Goal: Task Accomplishment & Management: Use online tool/utility

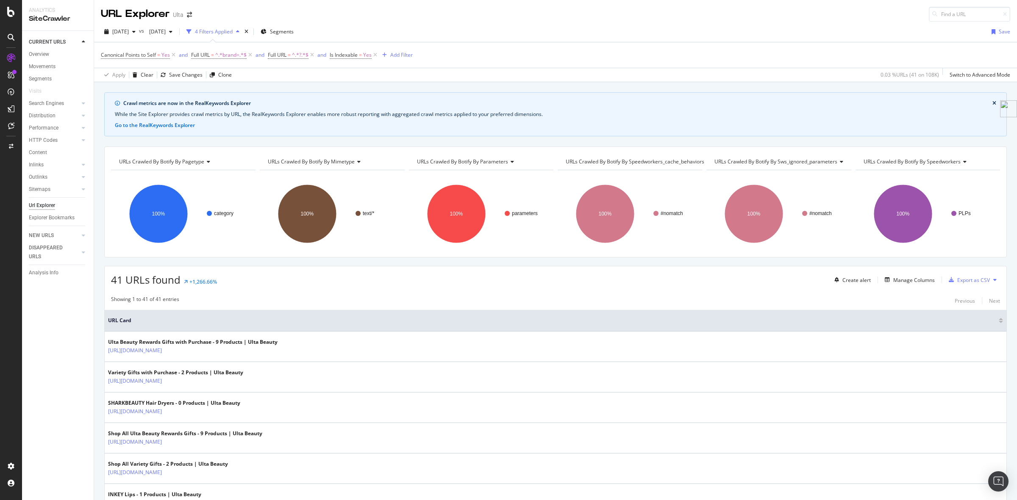
scroll to position [212, 0]
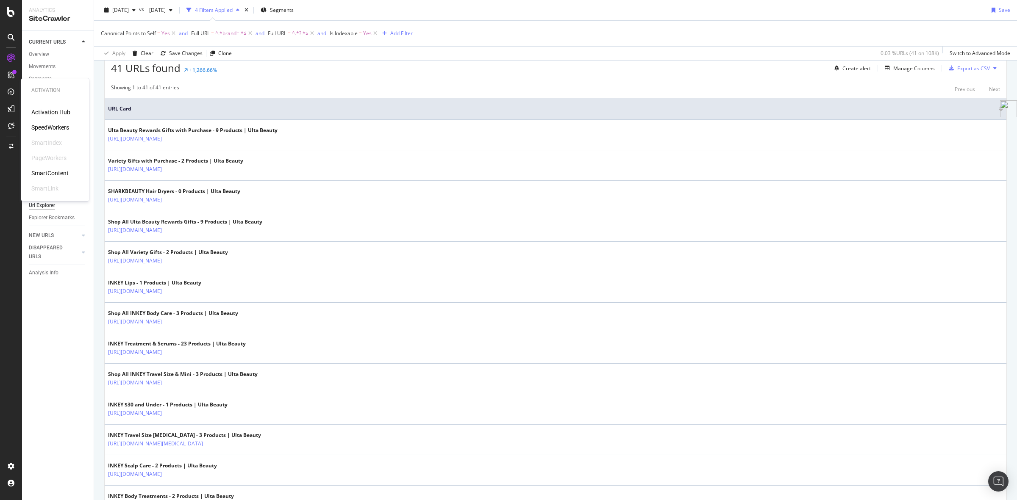
click at [52, 125] on div "SpeedWorkers" at bounding box center [50, 127] width 38 height 8
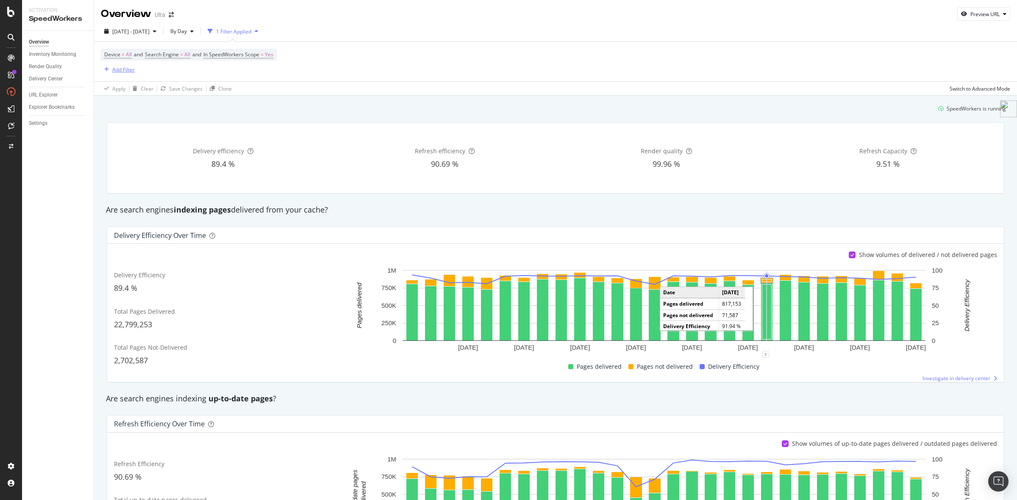
click at [124, 70] on div "Add Filter" at bounding box center [123, 69] width 22 height 7
type input "s"
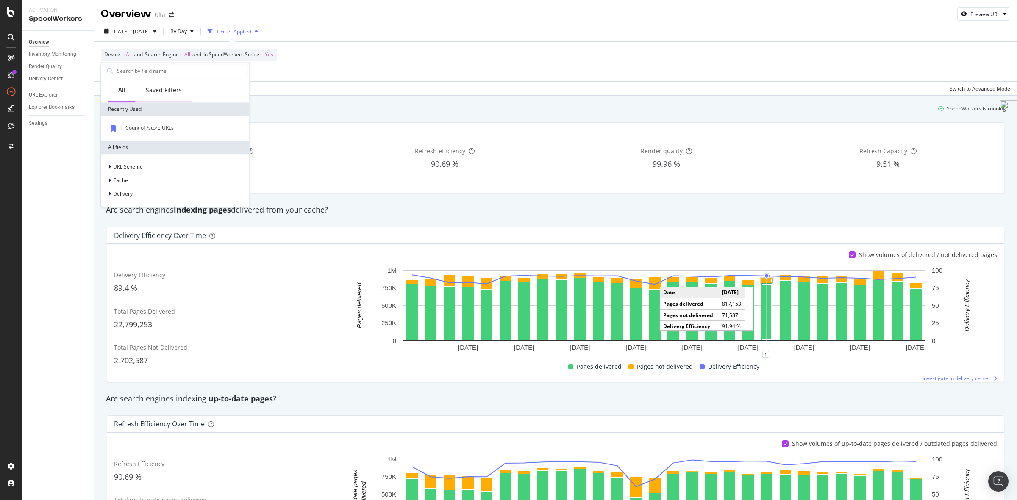
click at [166, 96] on div "Saved Filters" at bounding box center [164, 90] width 56 height 23
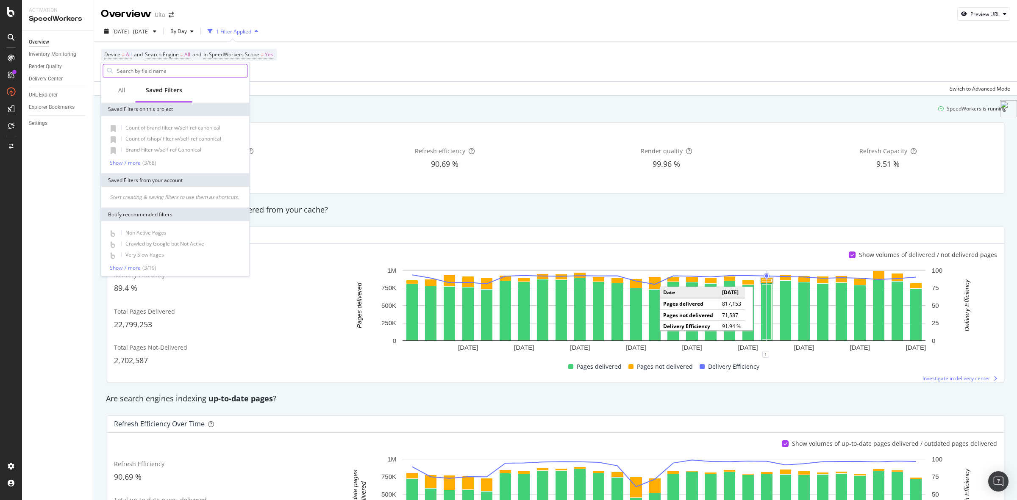
click at [159, 68] on input "text" at bounding box center [181, 70] width 131 height 13
type input "pdp"
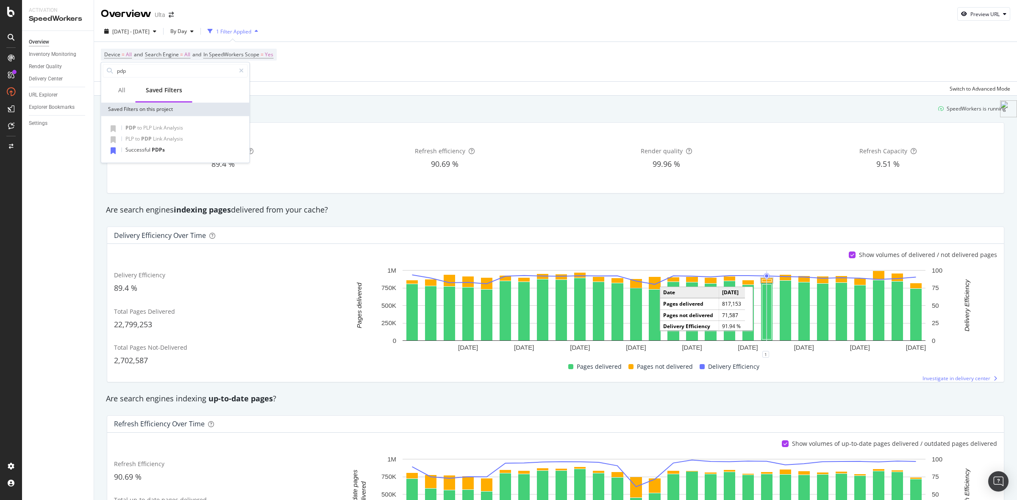
click at [317, 78] on div "Device = All and Search Engine = All and In SpeedWorkers Scope = Yes Add Filter" at bounding box center [555, 61] width 909 height 39
click at [37, 98] on div "URL Explorer" at bounding box center [43, 95] width 29 height 9
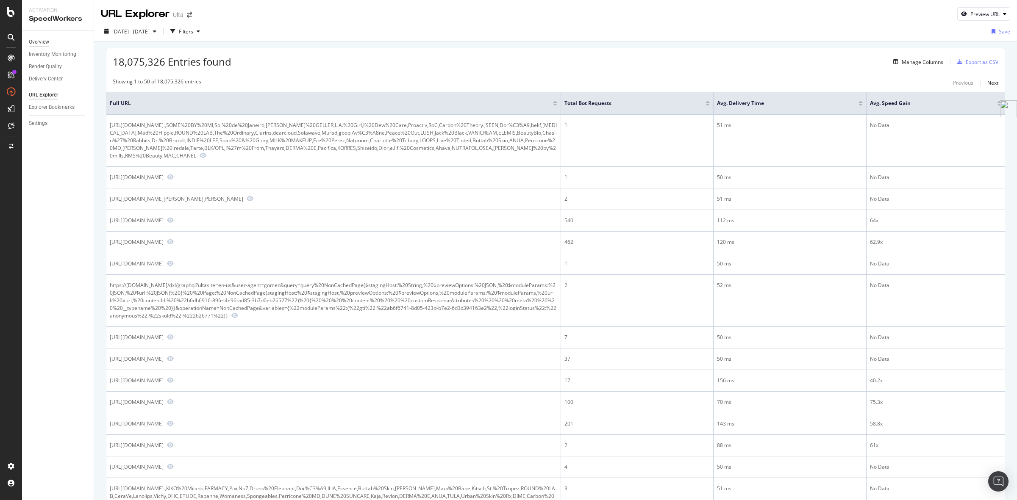
click at [44, 39] on div "Overview" at bounding box center [39, 42] width 20 height 9
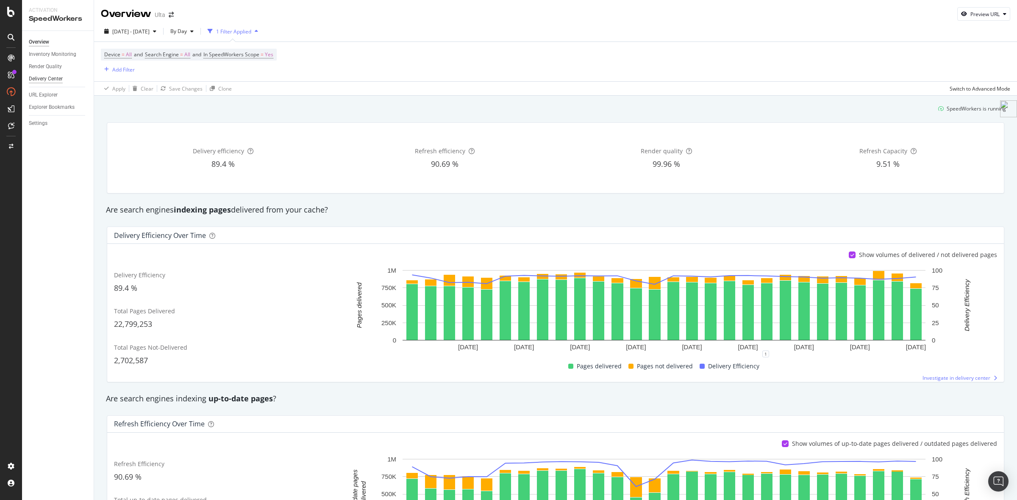
click at [47, 81] on div "Delivery Center" at bounding box center [46, 79] width 34 height 9
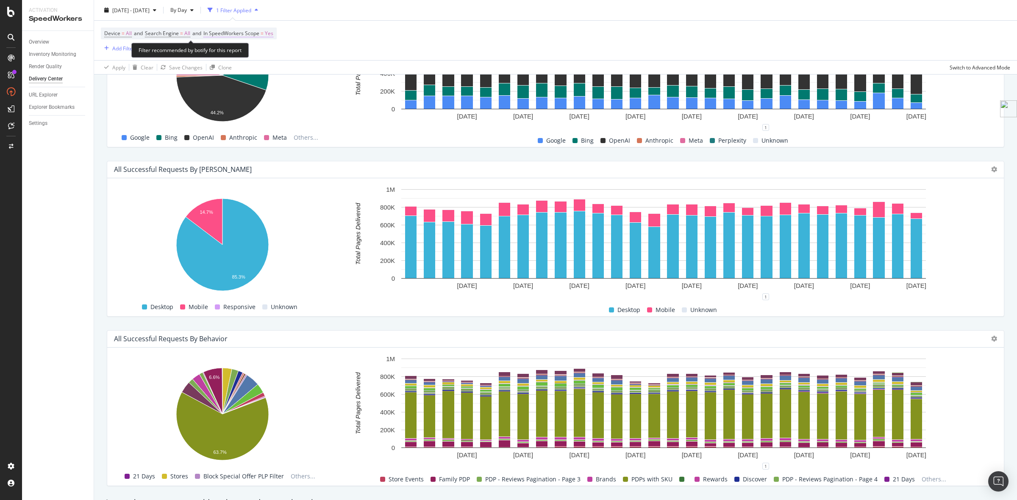
scroll to position [410, 0]
click at [187, 7] on span "By Day" at bounding box center [177, 9] width 20 height 7
click at [325, 14] on div "2025 Sep. 11th - Oct. 8th By Day 1 Filter Applied" at bounding box center [555, 11] width 923 height 17
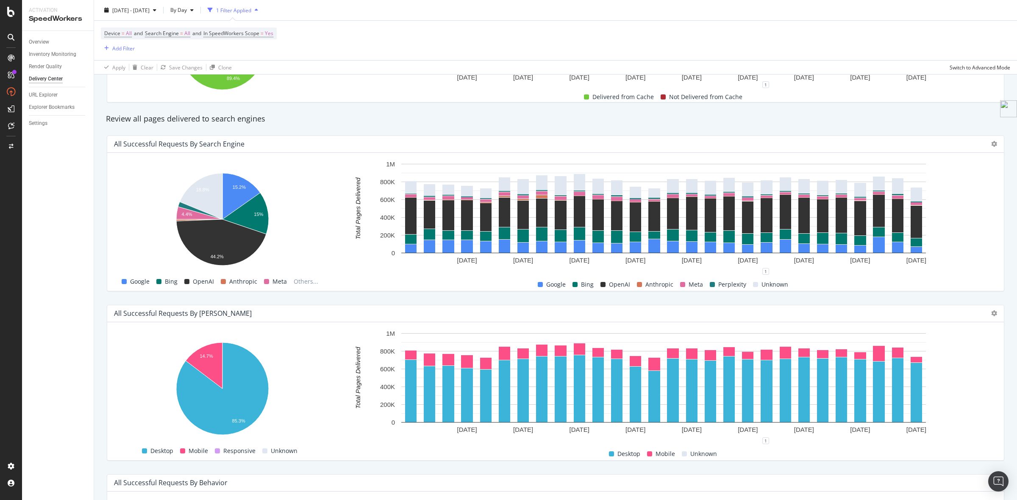
scroll to position [251, 0]
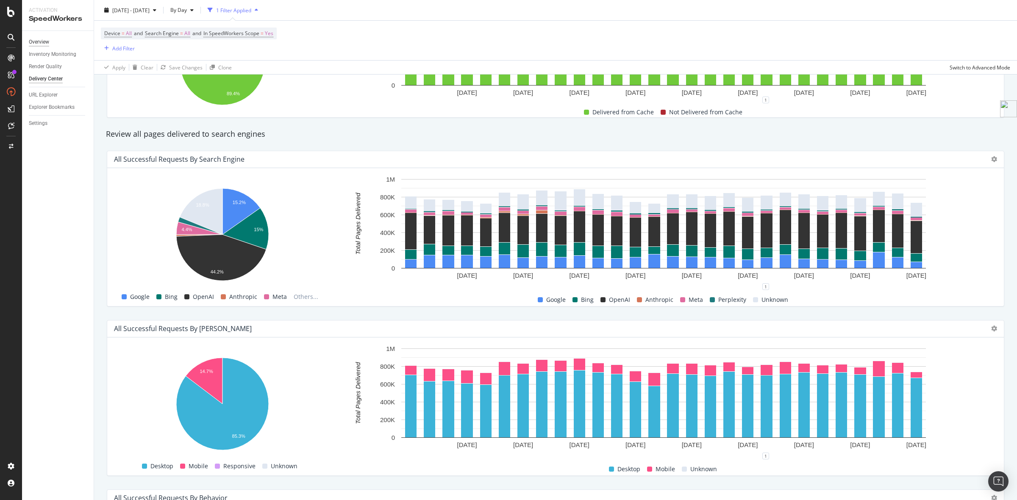
click at [44, 39] on div "Overview" at bounding box center [39, 42] width 20 height 9
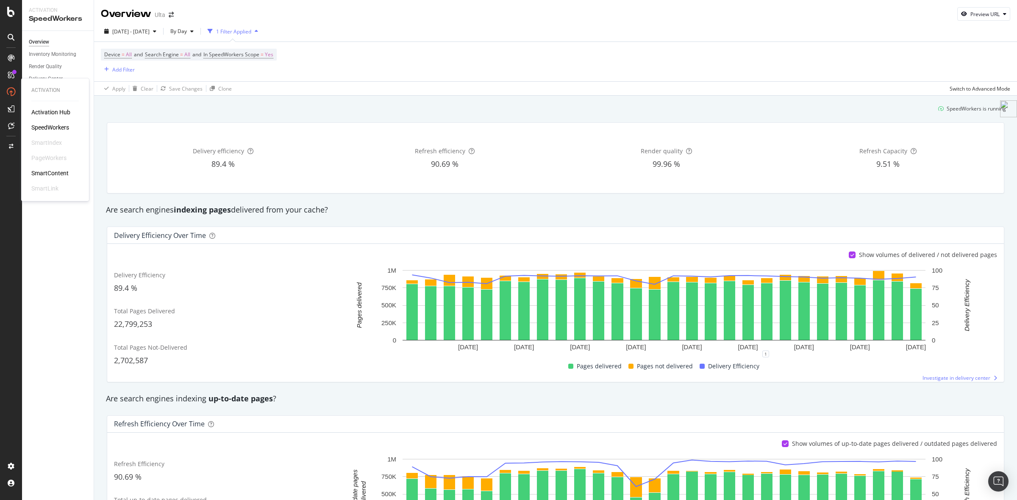
click at [56, 130] on div "SpeedWorkers" at bounding box center [50, 127] width 38 height 8
click at [974, 377] on span "Investigate in delivery center" at bounding box center [956, 377] width 68 height 7
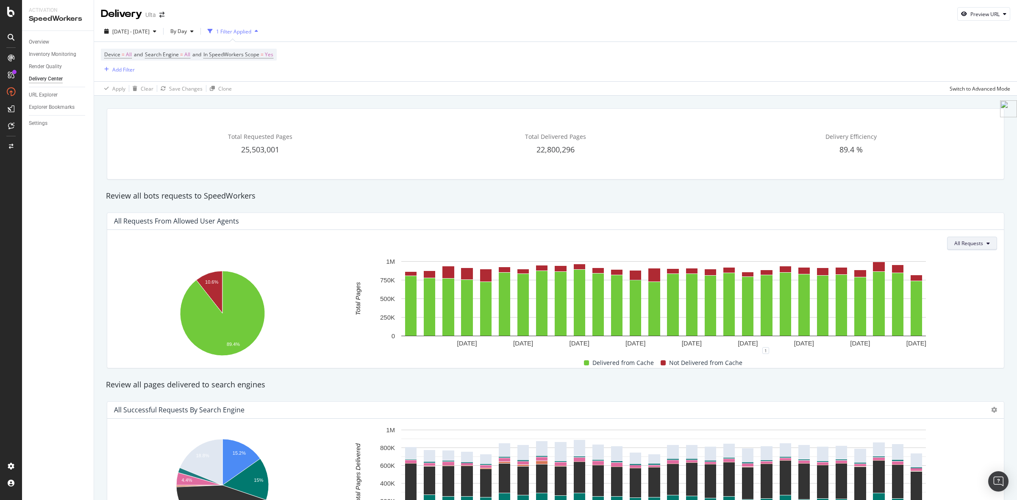
click at [975, 245] on button "All Requests" at bounding box center [972, 244] width 50 height 14
click at [128, 69] on div "Add Filter" at bounding box center [123, 69] width 22 height 7
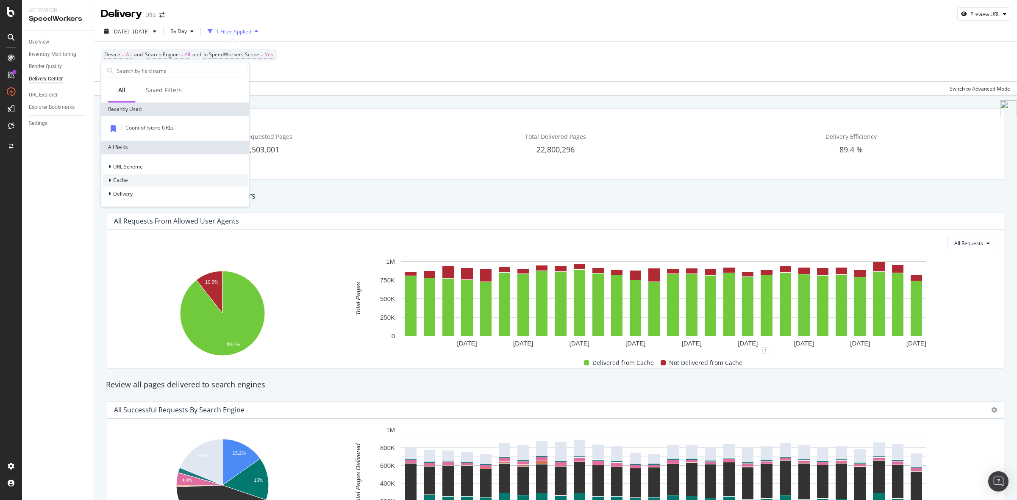
click at [121, 180] on span "Cache" at bounding box center [120, 180] width 15 height 7
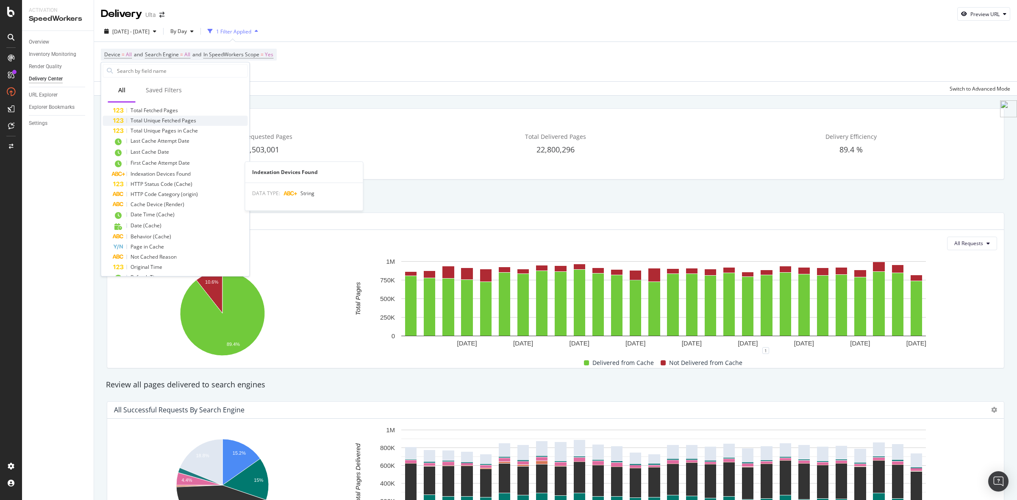
scroll to position [106, 0]
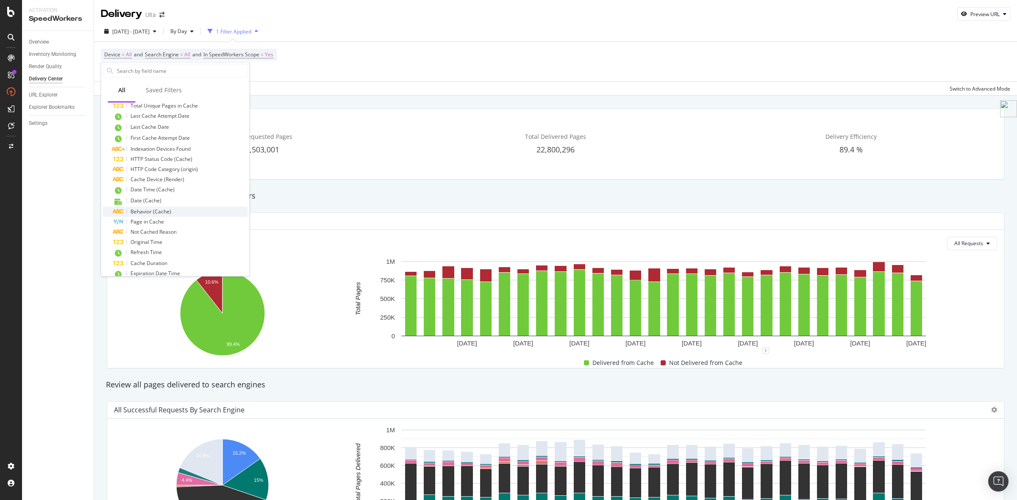
click at [188, 211] on div "Behavior (Cache)" at bounding box center [180, 212] width 135 height 10
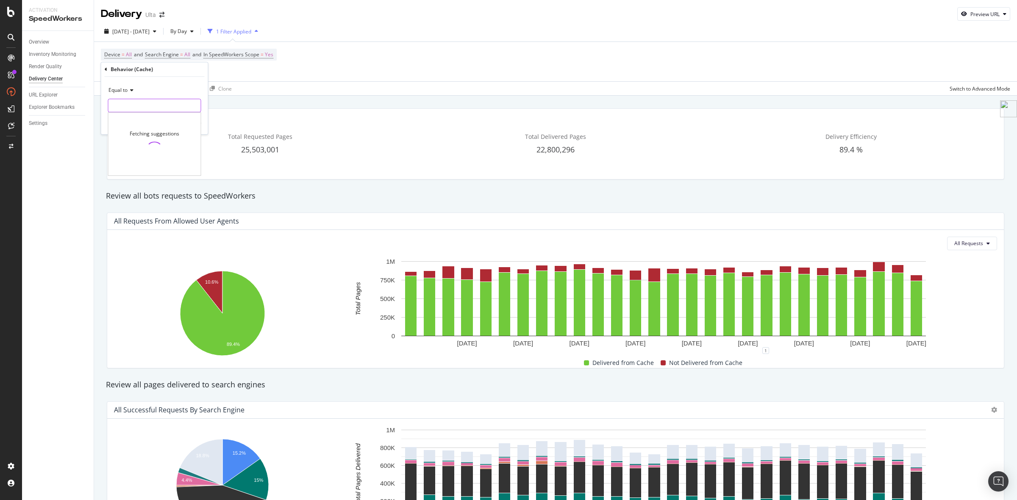
click at [161, 105] on input "text" at bounding box center [154, 106] width 92 height 14
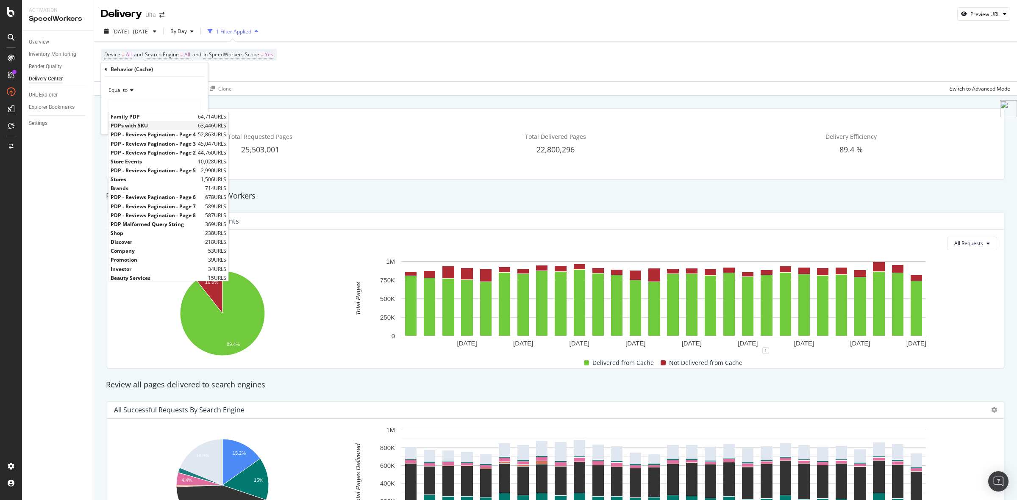
click at [136, 126] on span "PDPs with SKU" at bounding box center [153, 125] width 85 height 7
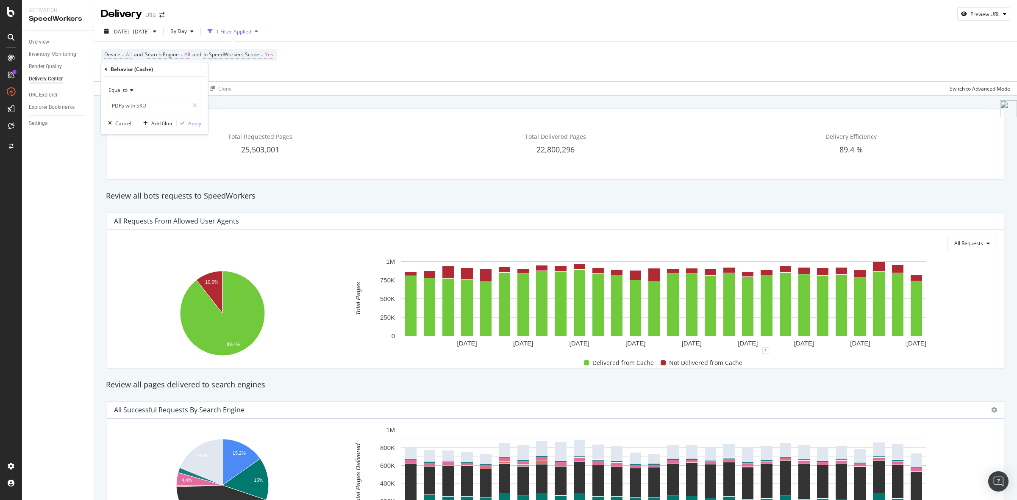
type input "PDPs with SKU"
click at [195, 120] on div "Apply" at bounding box center [194, 123] width 13 height 7
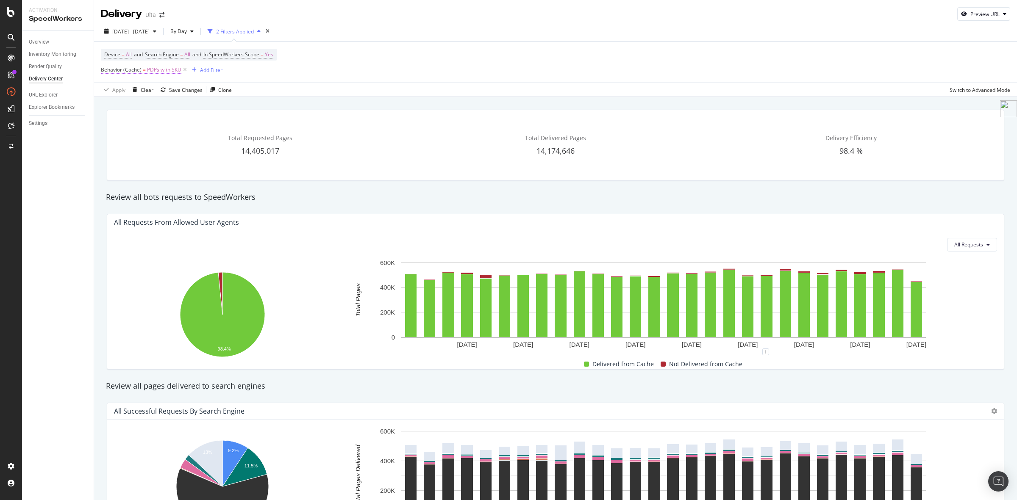
click at [166, 71] on span "PDPs with SKU" at bounding box center [164, 70] width 34 height 12
click at [170, 103] on input "PDPs with SKU" at bounding box center [148, 105] width 80 height 14
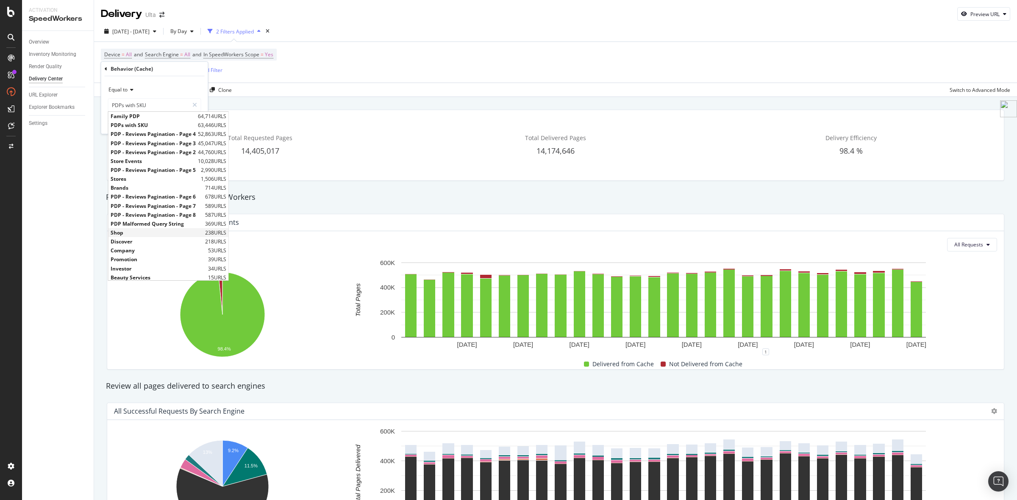
click at [133, 232] on span "Shop" at bounding box center [157, 232] width 92 height 7
type input "Shop"
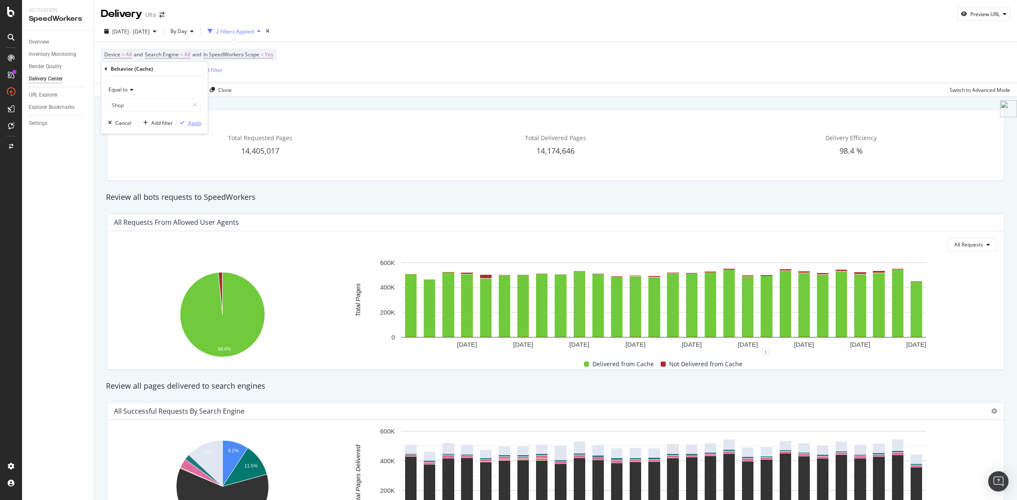
click at [195, 121] on div "Apply" at bounding box center [194, 122] width 13 height 7
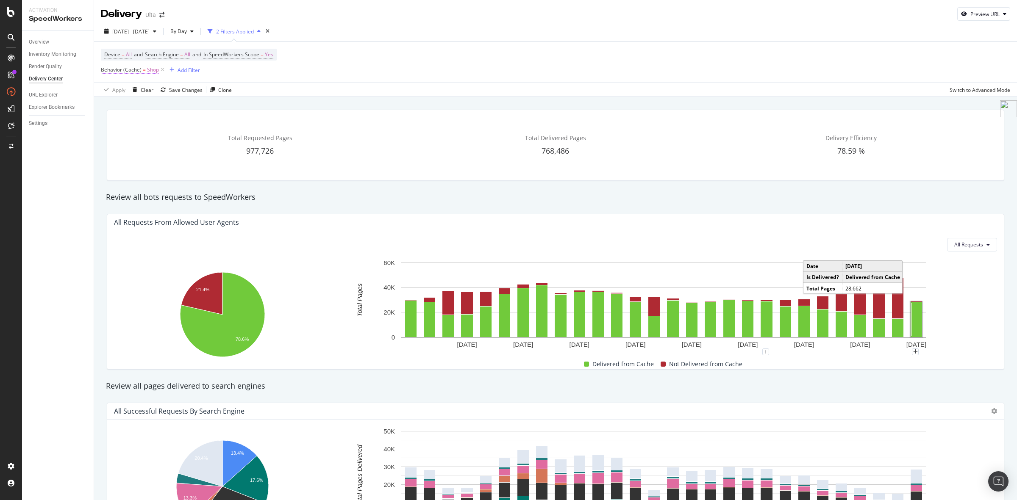
click at [141, 71] on span "Behavior (Cache) = Shop" at bounding box center [130, 70] width 58 height 8
click at [138, 99] on input "Shop" at bounding box center [148, 105] width 80 height 14
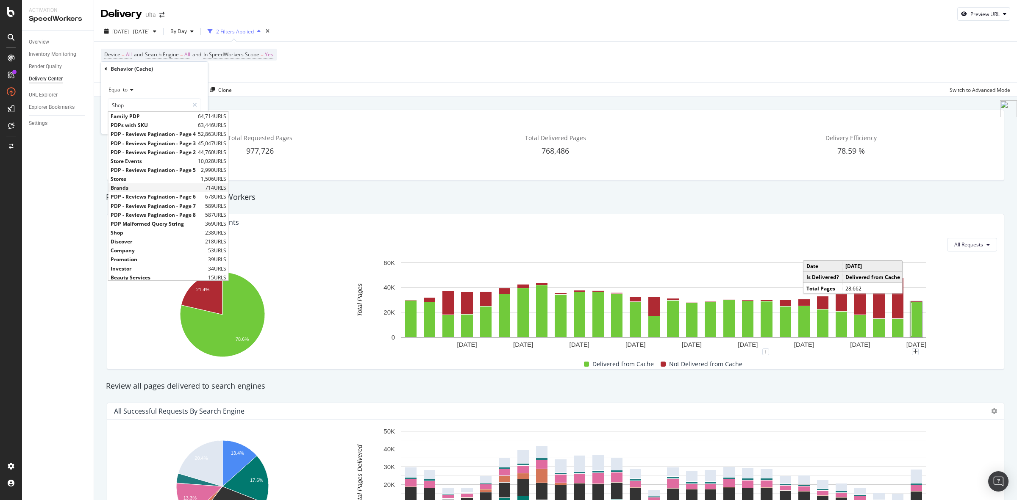
click at [136, 187] on span "Brands" at bounding box center [157, 187] width 92 height 7
type input "Brands"
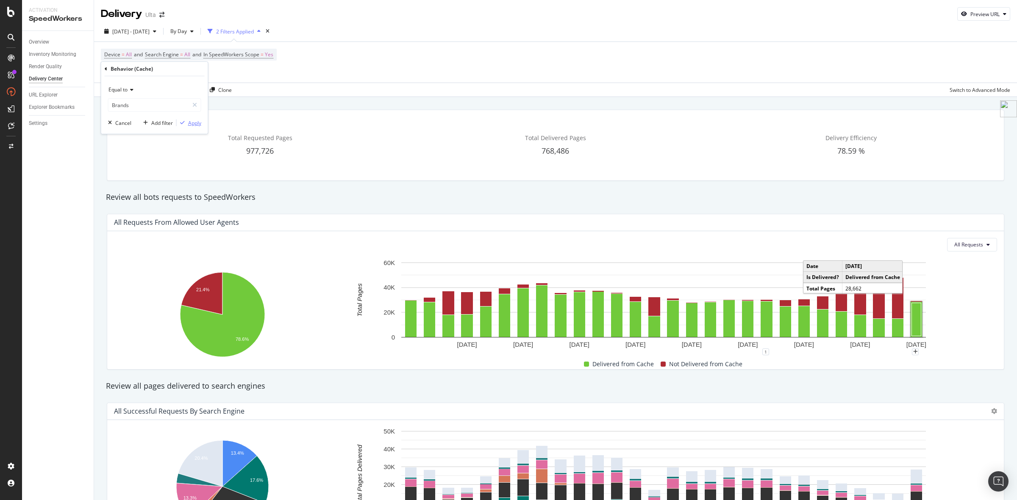
click at [197, 122] on div "Apply" at bounding box center [194, 122] width 13 height 7
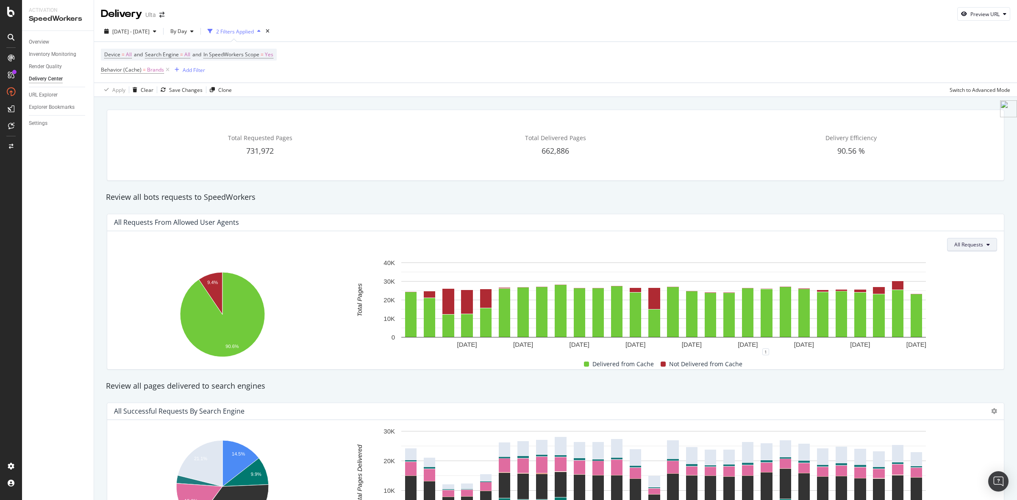
click at [970, 245] on span "All Requests" at bounding box center [968, 244] width 29 height 7
click at [973, 291] on span "Not Delivered" at bounding box center [975, 294] width 33 height 8
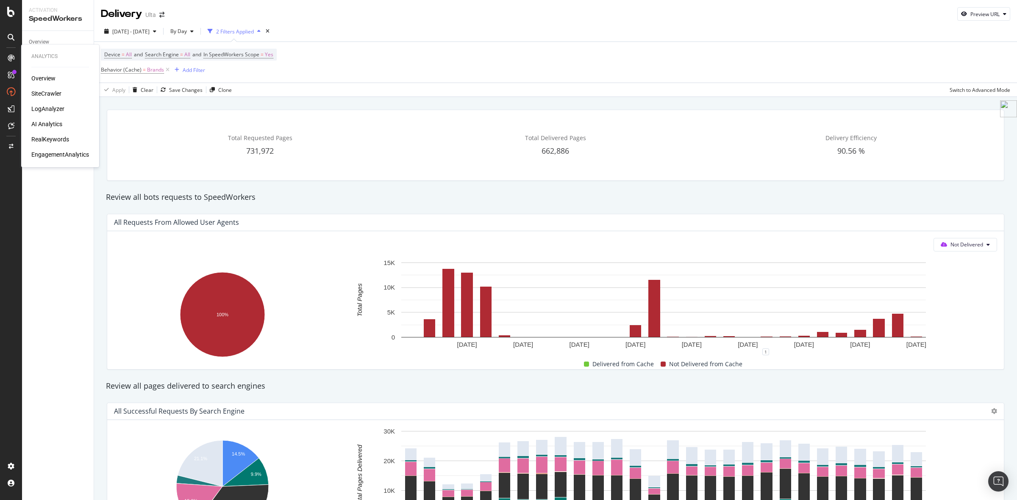
click at [47, 94] on div "SiteCrawler" at bounding box center [46, 93] width 30 height 8
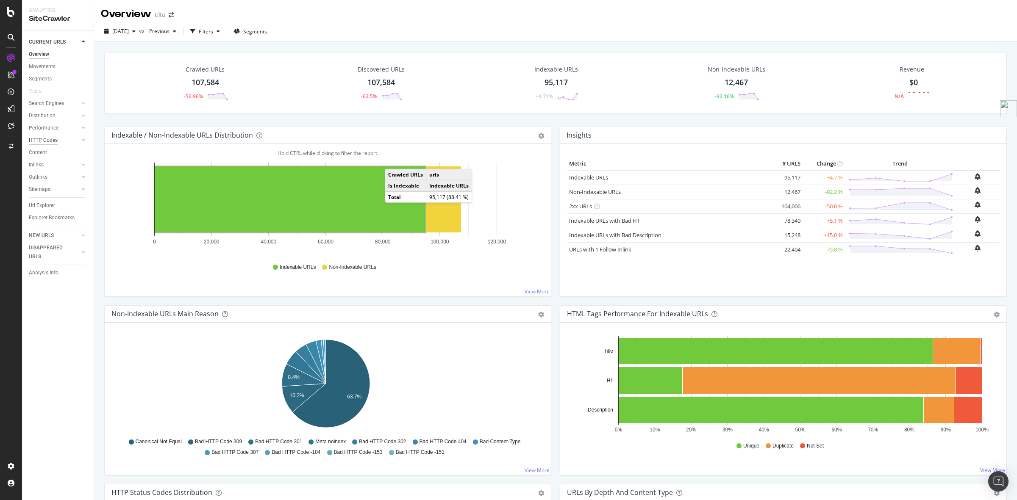
click at [54, 137] on div "HTTP Codes" at bounding box center [43, 140] width 29 height 9
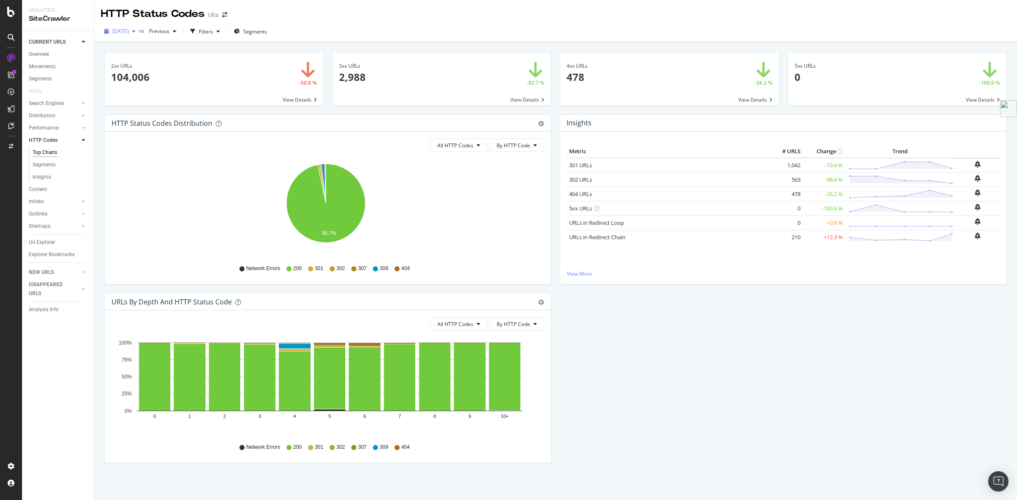
click at [139, 35] on div "[DATE]" at bounding box center [120, 31] width 38 height 13
click at [42, 426] on div "Project settings" at bounding box center [44, 428] width 36 height 7
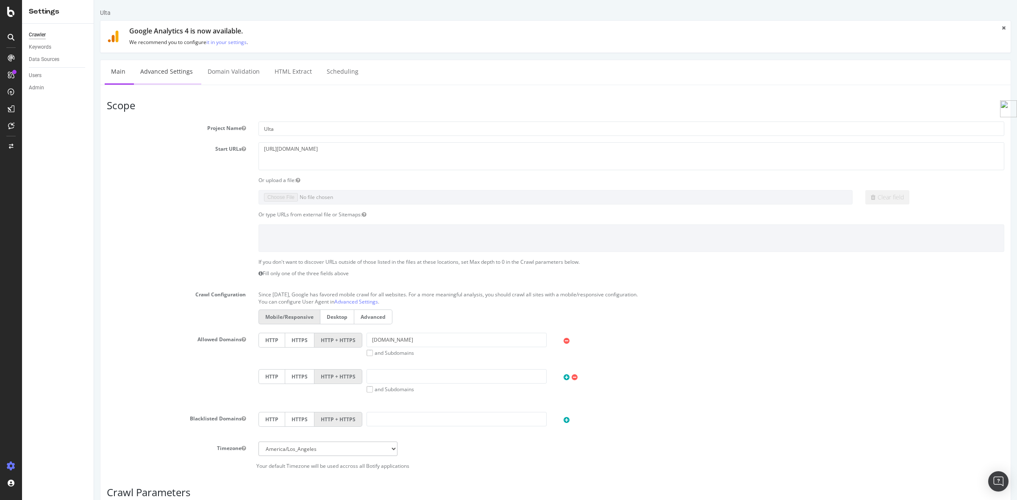
click at [177, 72] on link "Advanced Settings" at bounding box center [166, 71] width 65 height 23
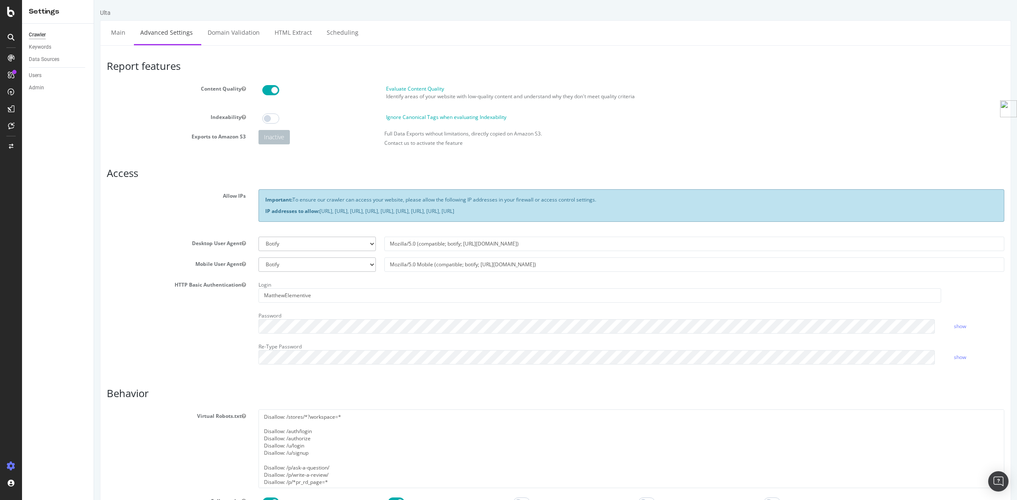
click at [38, 35] on div "Crawler" at bounding box center [37, 35] width 17 height 9
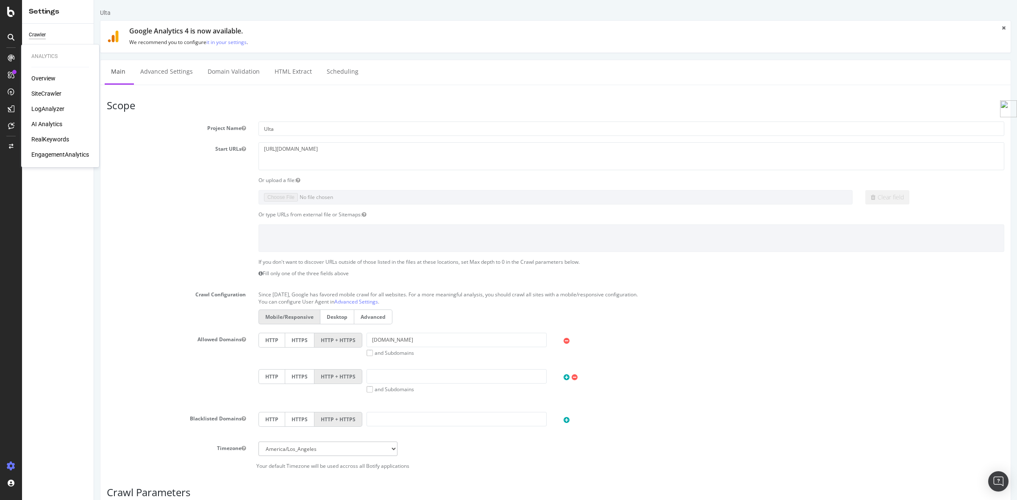
click at [41, 93] on div "SiteCrawler" at bounding box center [46, 93] width 30 height 8
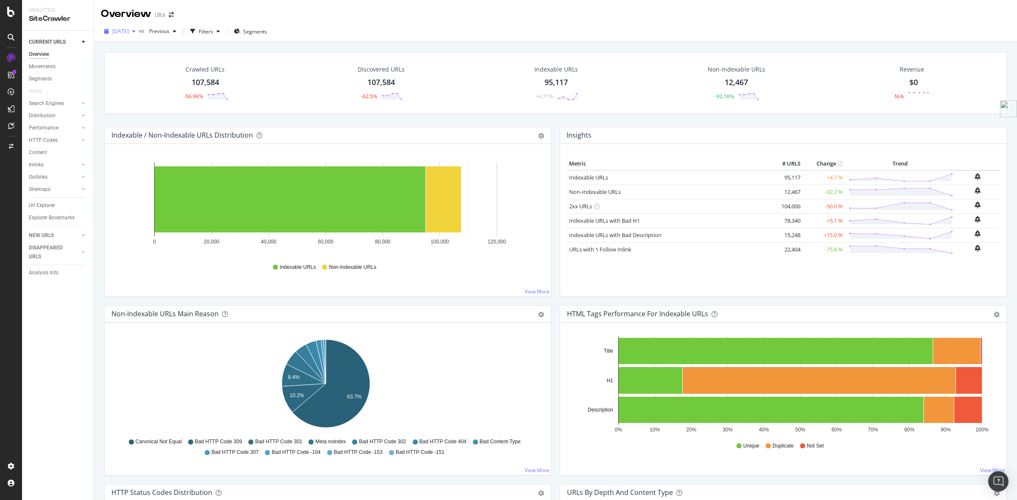
click at [129, 34] on span "[DATE]" at bounding box center [120, 31] width 17 height 7
click at [52, 140] on div "RealKeywords" at bounding box center [50, 139] width 38 height 8
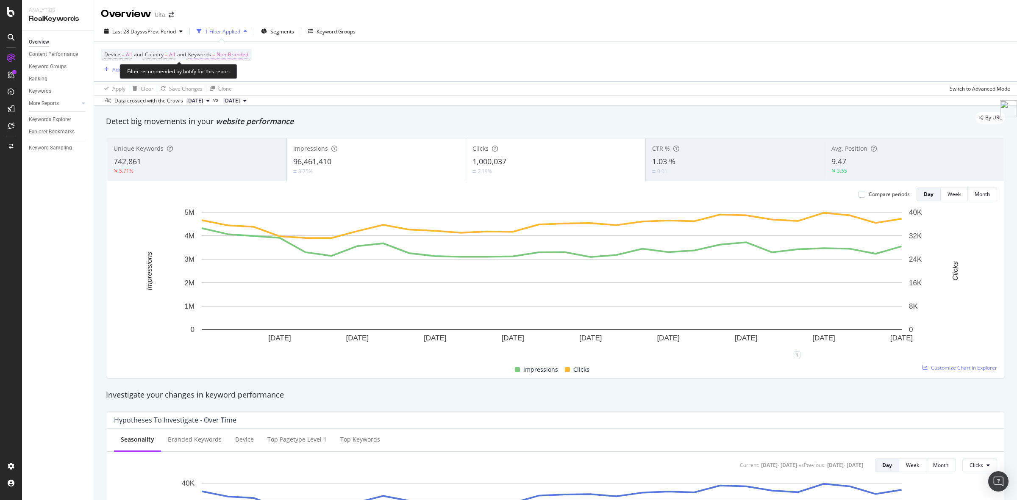
click at [246, 55] on span "Non-Branded" at bounding box center [232, 55] width 32 height 12
click at [231, 78] on div "Non-Branded" at bounding box center [222, 74] width 45 height 13
click at [234, 142] on span "All" at bounding box center [251, 141] width 86 height 8
click at [288, 93] on div "Apply" at bounding box center [286, 92] width 13 height 7
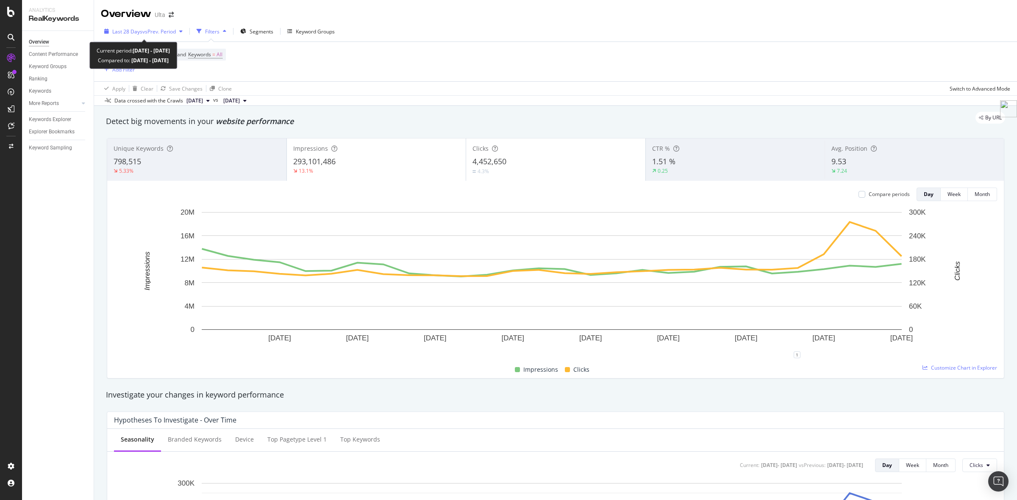
click at [157, 31] on span "vs Prev. Period" at bounding box center [158, 31] width 33 height 7
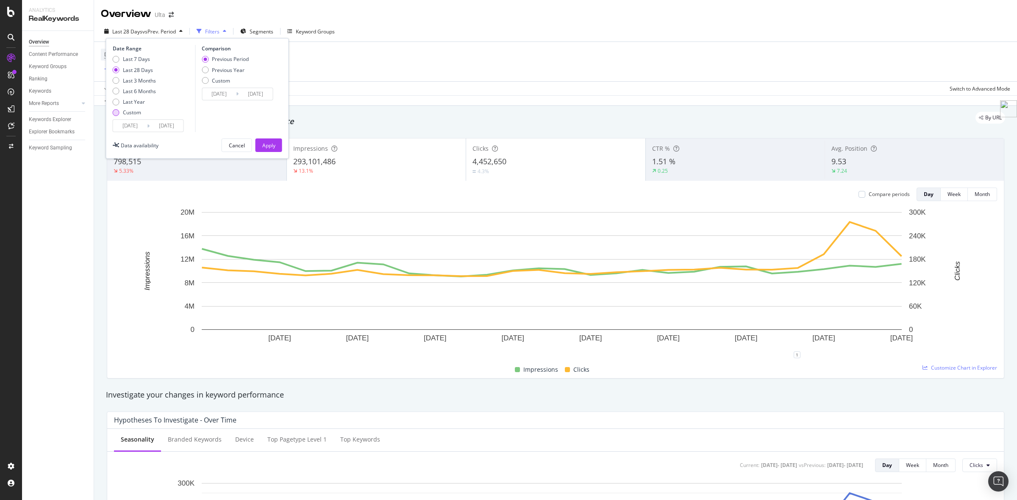
click at [124, 111] on div "Custom" at bounding box center [132, 112] width 18 height 7
click at [144, 123] on input "[DATE]" at bounding box center [130, 126] width 34 height 12
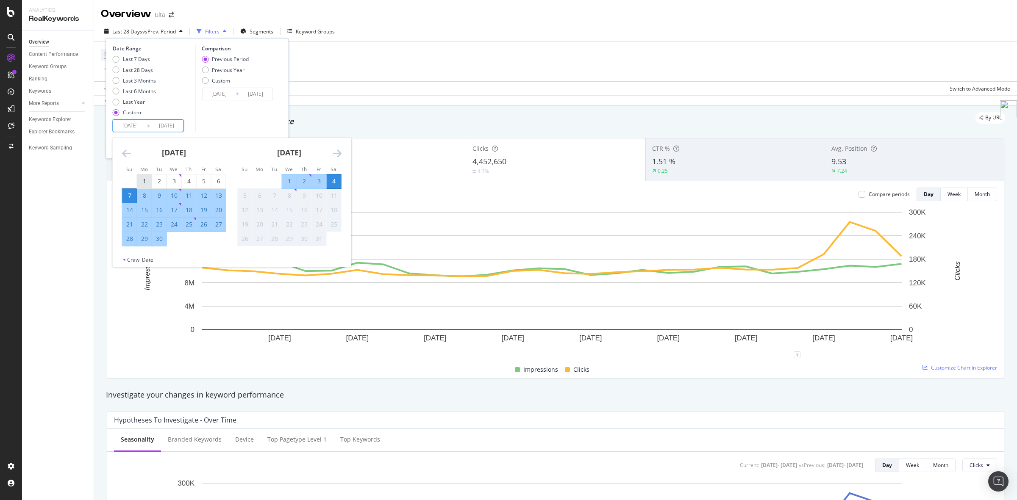
click at [145, 180] on div "1" at bounding box center [144, 181] width 14 height 8
type input "[DATE]"
click at [161, 238] on div "30" at bounding box center [159, 239] width 14 height 8
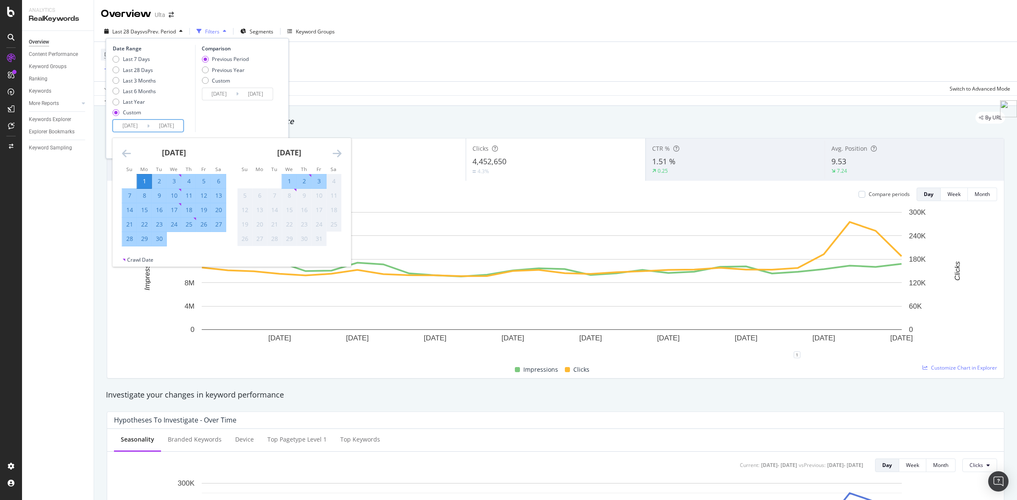
type input "[DATE]"
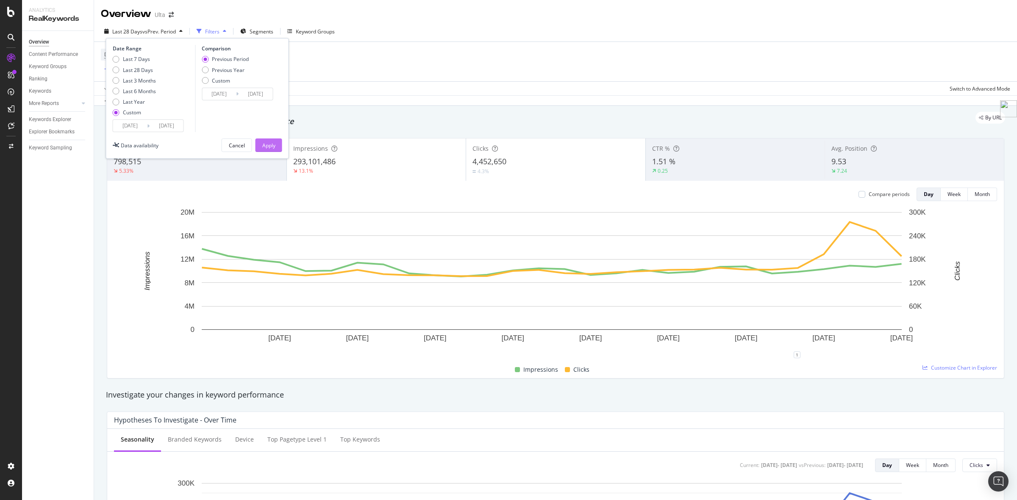
click at [278, 142] on button "Apply" at bounding box center [268, 146] width 27 height 14
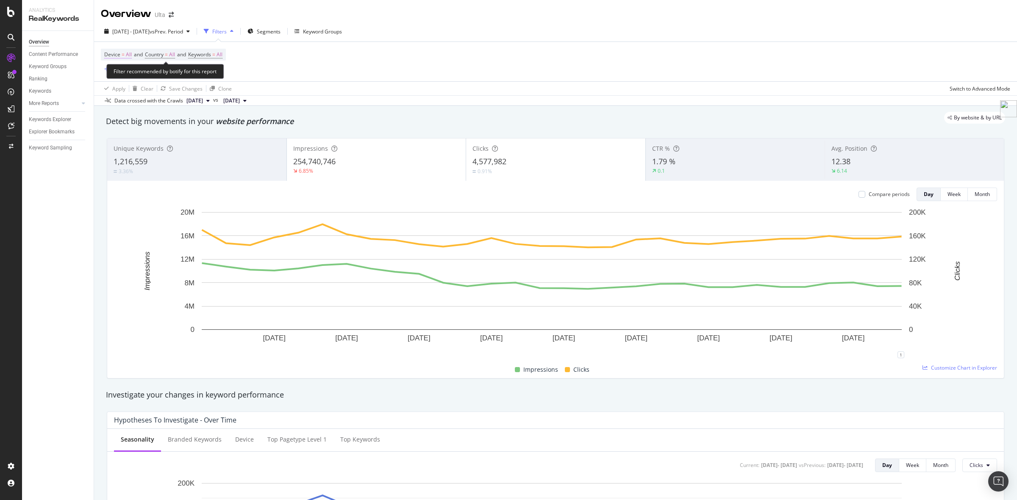
click at [123, 54] on span "=" at bounding box center [123, 54] width 3 height 7
click at [131, 73] on span "All Devices" at bounding box center [125, 74] width 26 height 7
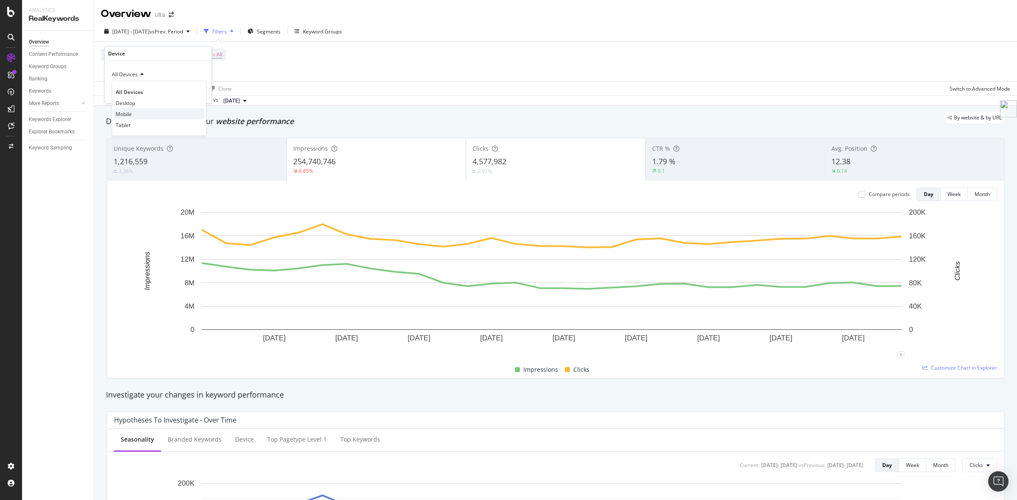
click at [136, 113] on div "Mobile" at bounding box center [159, 113] width 91 height 11
click at [196, 94] on div "Apply" at bounding box center [197, 92] width 13 height 7
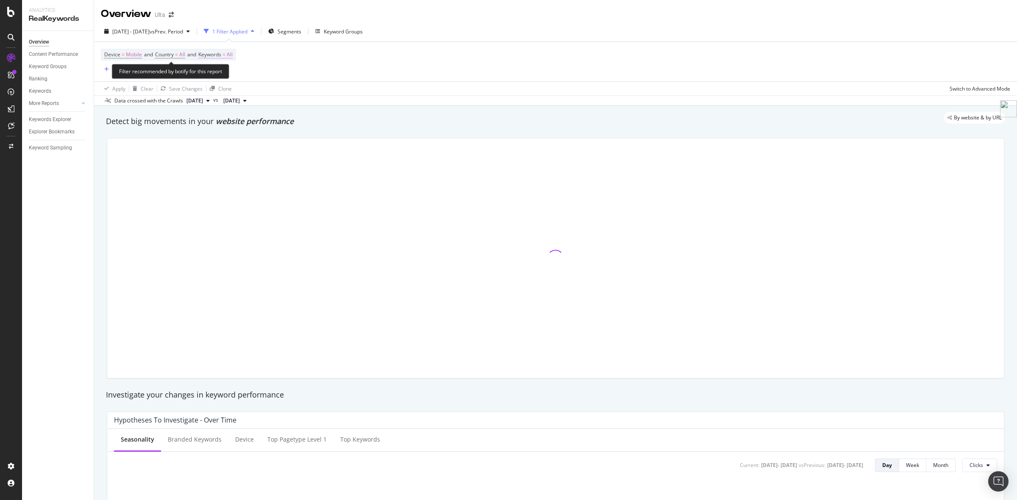
click at [227, 55] on span "Keywords = All" at bounding box center [215, 55] width 34 height 8
click at [227, 75] on div "button" at bounding box center [225, 74] width 10 height 5
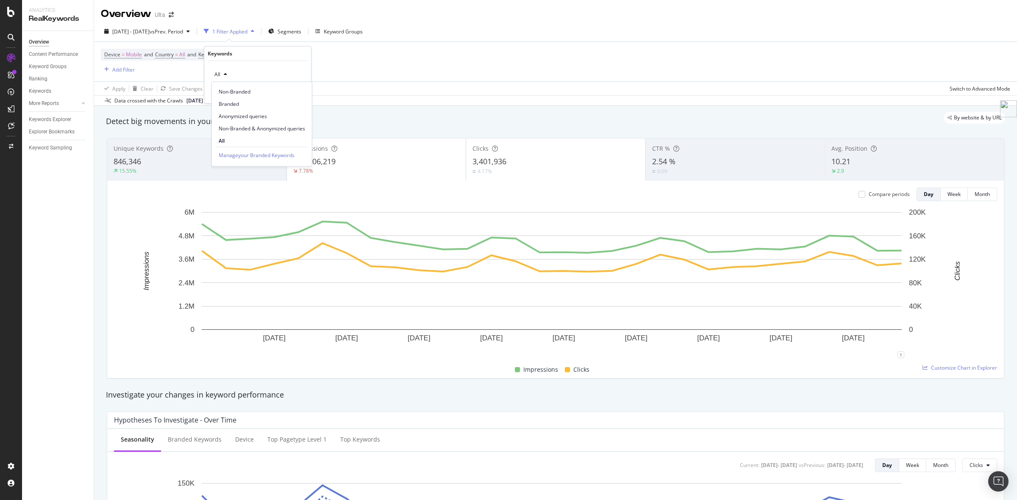
click at [263, 65] on div "All Non-Branded Branded Anonymized queries Non-Branded & Anonymized queries All…" at bounding box center [257, 82] width 107 height 42
click at [413, 78] on div "Device = Mobile and Country = All and Keywords = All Add Filter" at bounding box center [555, 61] width 909 height 39
click at [178, 56] on span "=" at bounding box center [176, 54] width 3 height 7
click at [175, 73] on icon at bounding box center [174, 74] width 6 height 5
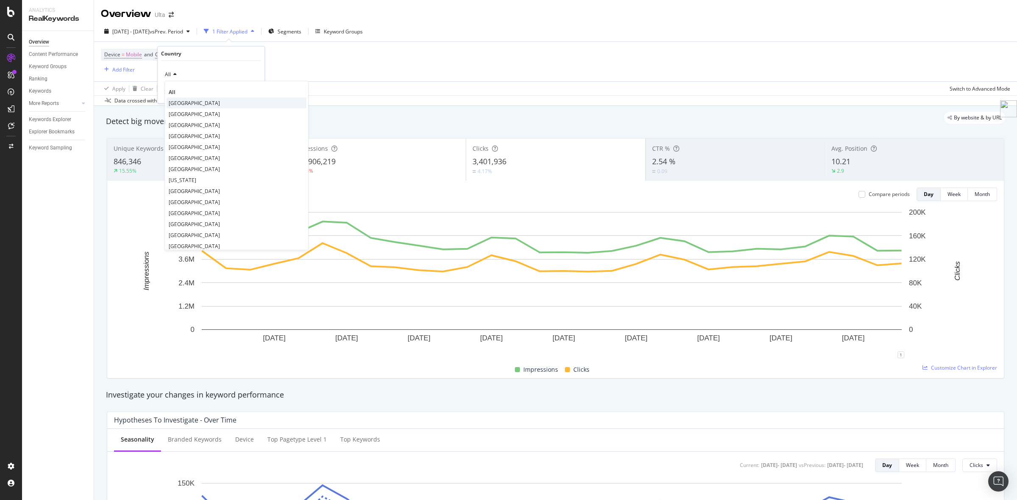
click at [194, 100] on span "[GEOGRAPHIC_DATA]" at bounding box center [194, 102] width 51 height 7
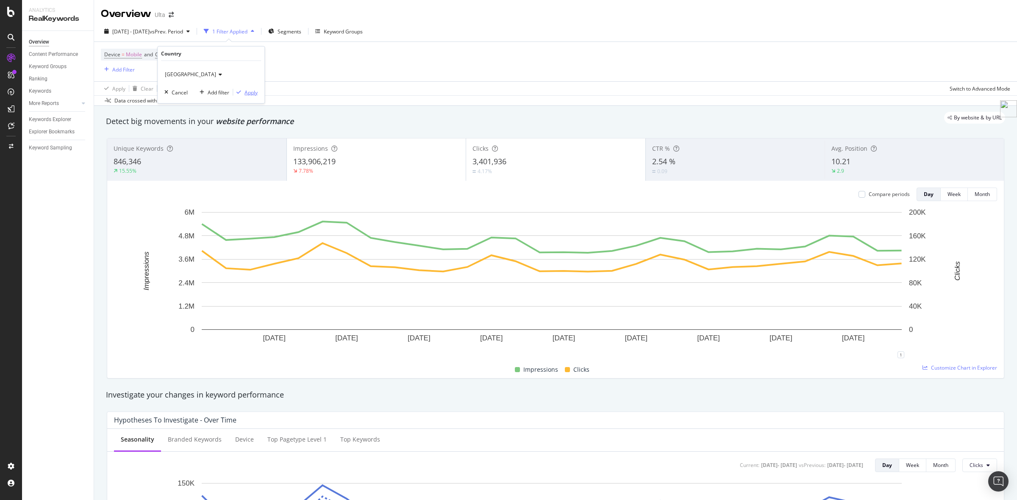
click at [251, 91] on div "Apply" at bounding box center [250, 92] width 13 height 7
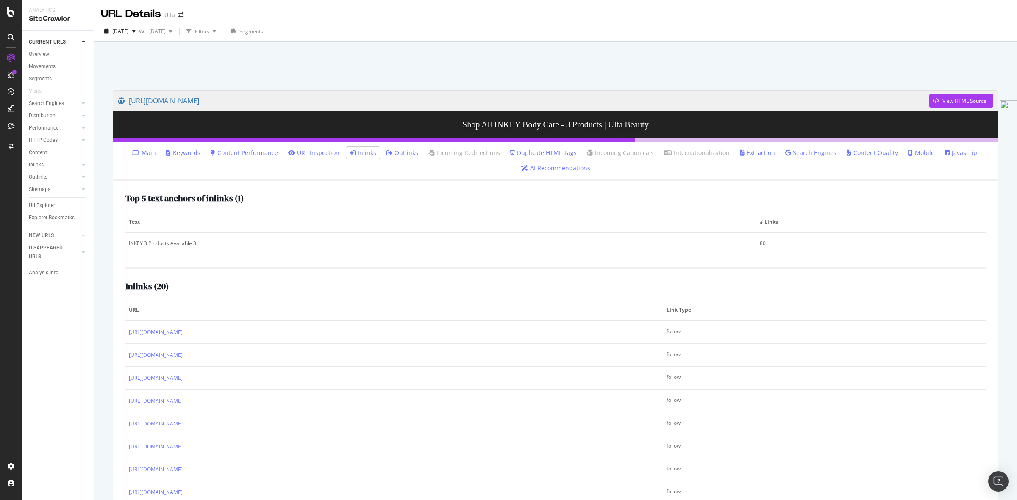
scroll to position [42, 0]
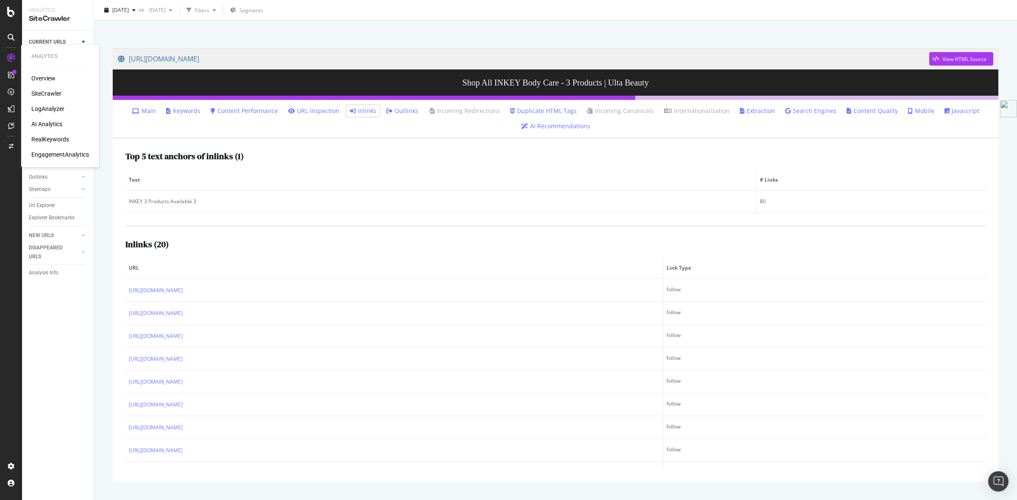
click at [49, 139] on div "RealKeywords" at bounding box center [50, 139] width 38 height 8
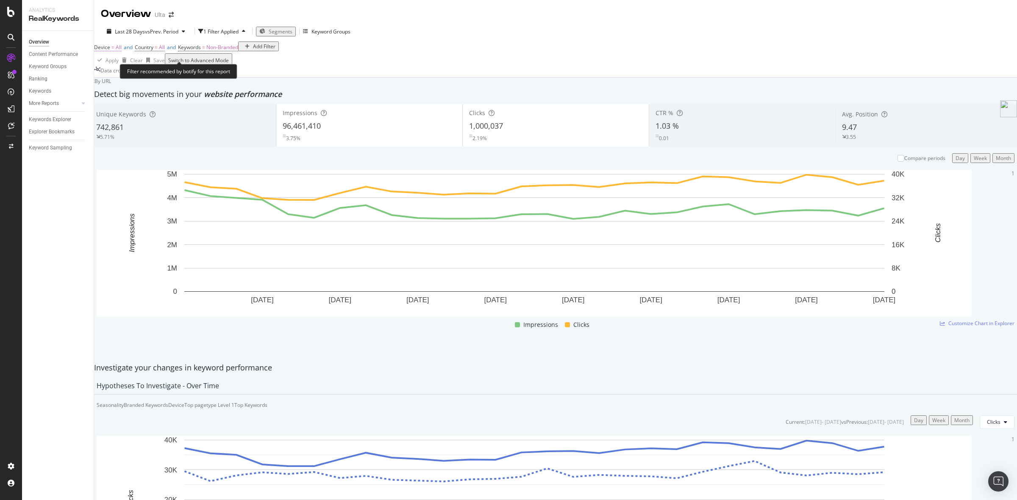
click at [114, 51] on span "=" at bounding box center [112, 47] width 3 height 7
click at [125, 64] on span "All Devices" at bounding box center [122, 60] width 26 height 7
click at [133, 94] on div "Mobile" at bounding box center [126, 89] width 43 height 9
click at [227, 64] on div "Apply" at bounding box center [233, 60] width 13 height 7
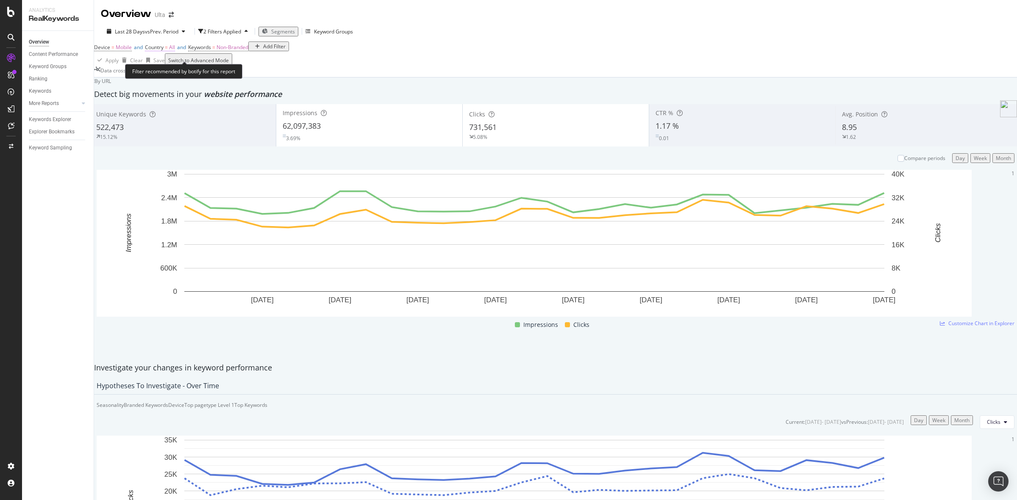
click at [175, 51] on span "Country = All" at bounding box center [160, 48] width 30 height 8
click at [172, 67] on div "All" at bounding box center [170, 61] width 24 height 14
click at [180, 84] on span "[GEOGRAPHIC_DATA]" at bounding box center [185, 80] width 51 height 7
click at [315, 64] on div "Apply" at bounding box center [321, 60] width 13 height 7
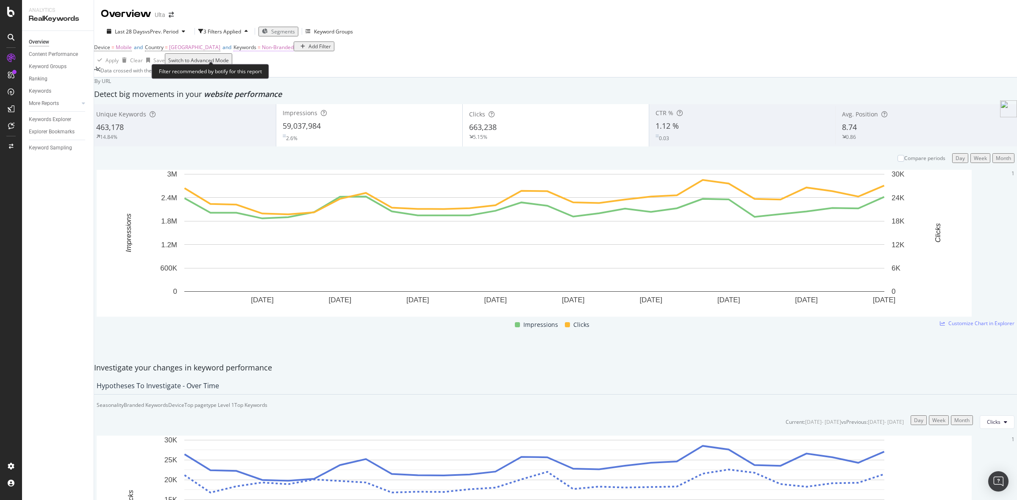
click at [294, 51] on span "Non-Branded" at bounding box center [278, 47] width 32 height 7
click at [291, 64] on span "Non-Branded" at bounding box center [275, 60] width 35 height 7
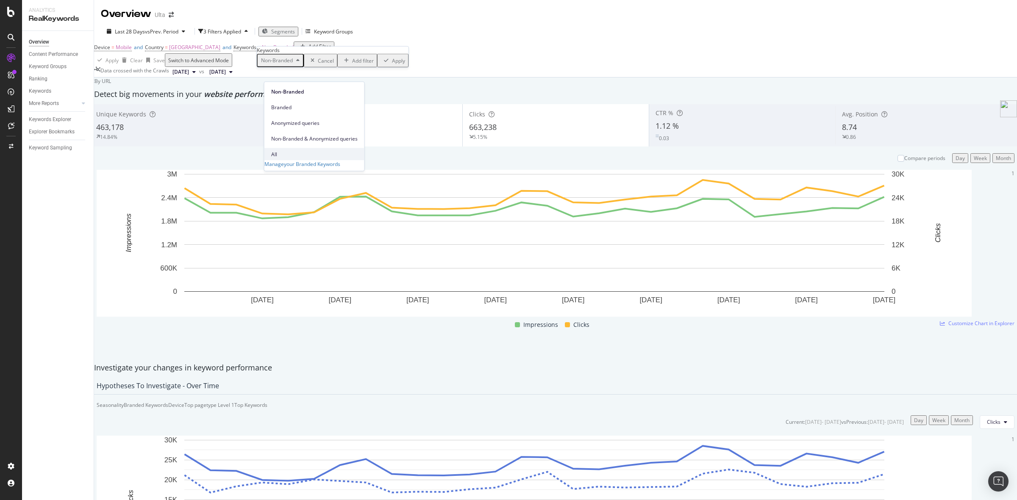
click at [286, 150] on span "All" at bounding box center [314, 154] width 86 height 8
click at [366, 64] on div "Apply" at bounding box center [372, 60] width 13 height 7
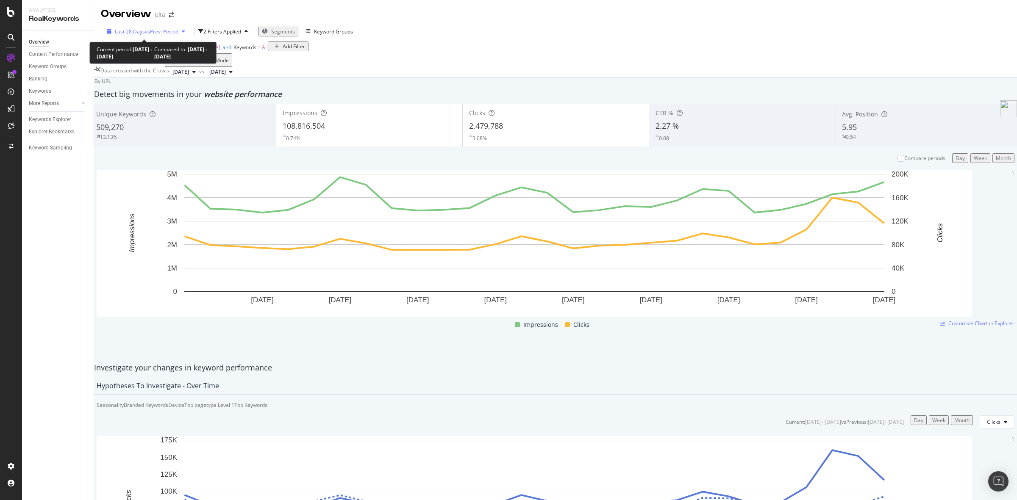
click at [147, 32] on span "vs Prev. Period" at bounding box center [161, 31] width 33 height 7
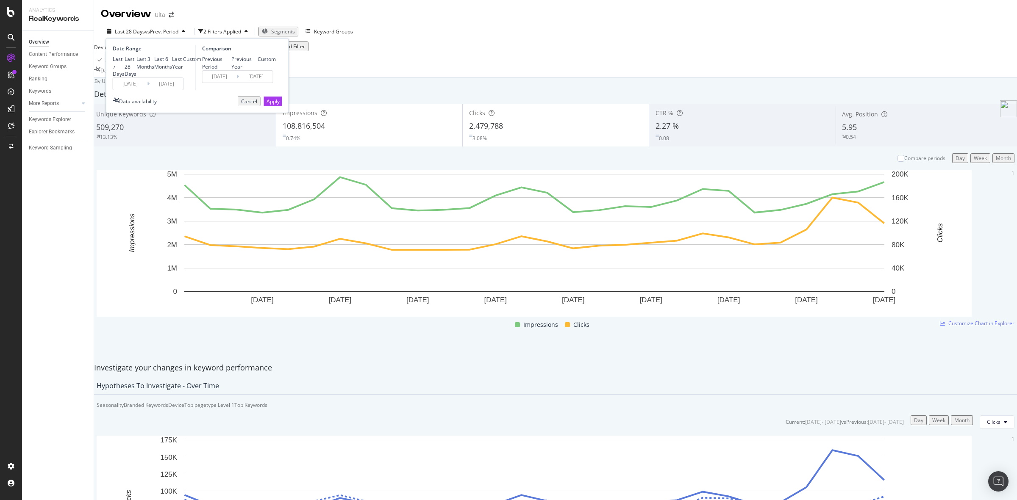
click at [143, 90] on input "[DATE]" at bounding box center [130, 84] width 34 height 12
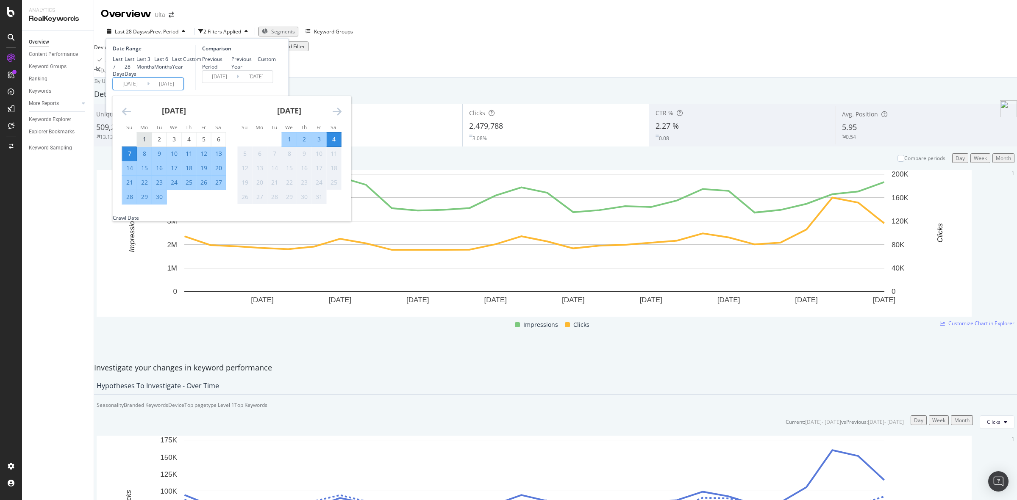
click at [145, 144] on div "1" at bounding box center [144, 139] width 14 height 8
type input "[DATE]"
click at [162, 201] on div "30" at bounding box center [159, 197] width 14 height 8
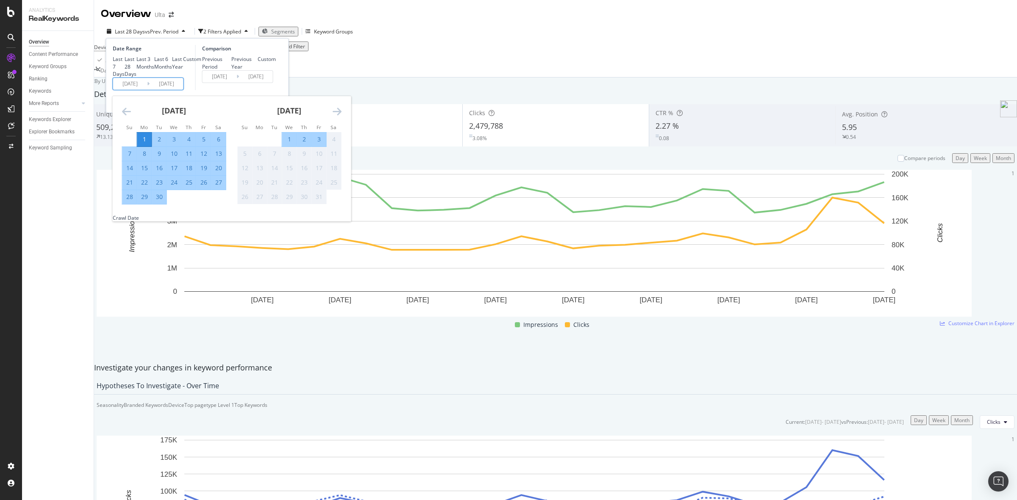
type input "[DATE]"
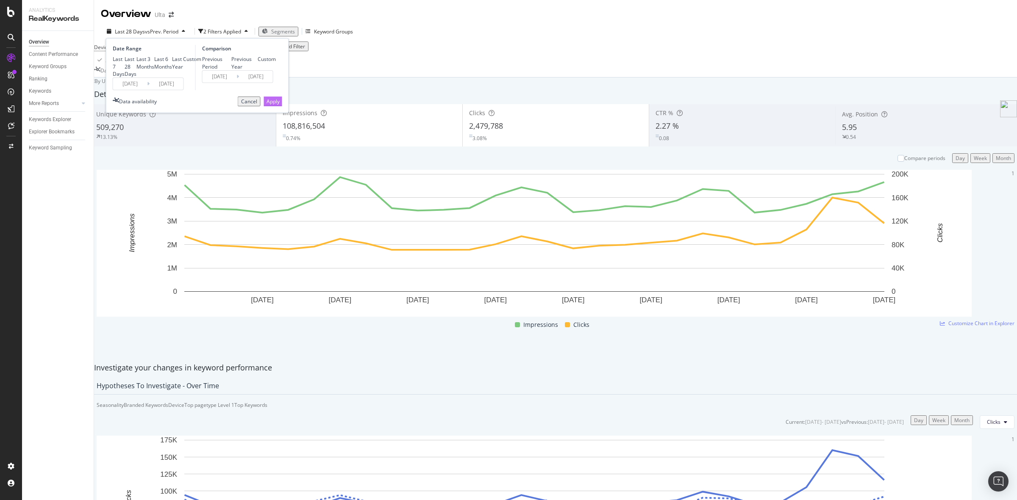
click at [266, 105] on div "Apply" at bounding box center [272, 101] width 13 height 7
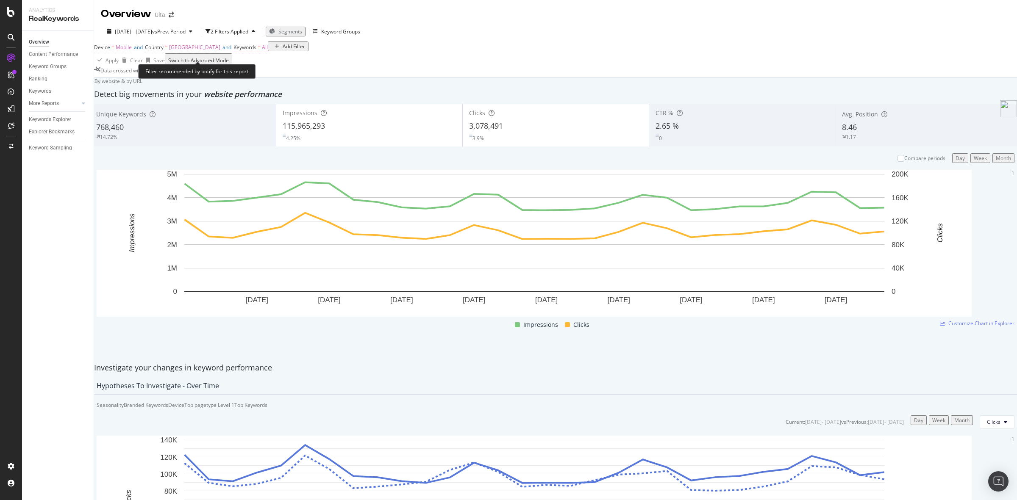
click at [256, 51] on span "Keywords" at bounding box center [244, 47] width 23 height 7
click at [267, 64] on span "All" at bounding box center [262, 60] width 9 height 7
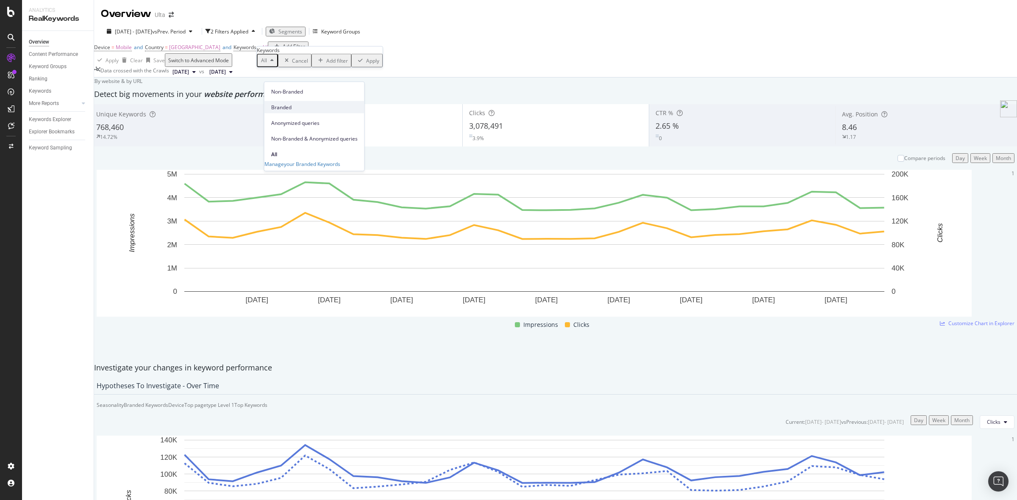
click at [282, 105] on span "Branded" at bounding box center [314, 107] width 86 height 8
click at [380, 64] on div "Apply" at bounding box center [386, 60] width 13 height 7
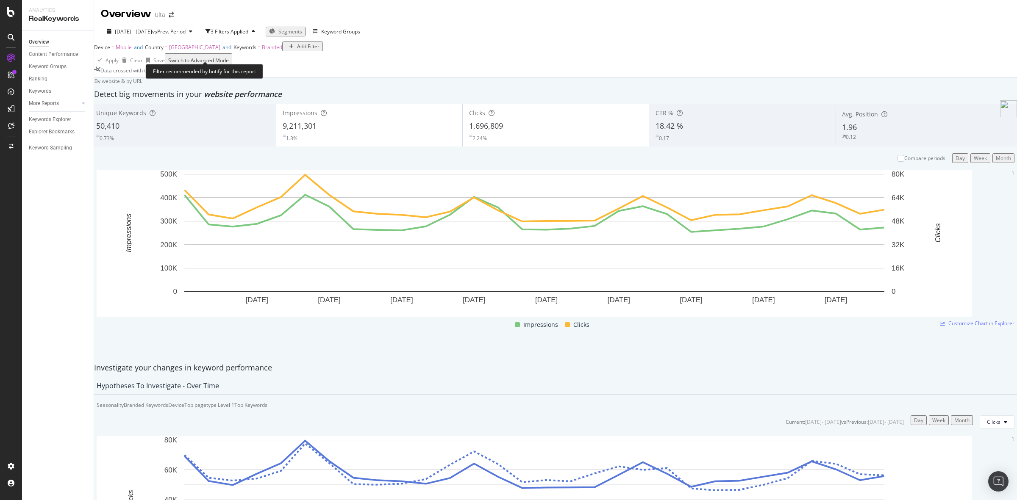
click at [130, 51] on span "Mobile" at bounding box center [124, 47] width 16 height 7
click at [130, 64] on icon at bounding box center [128, 60] width 6 height 5
click at [130, 85] on div "Desktop" at bounding box center [121, 80] width 33 height 9
click at [230, 64] on div "Apply" at bounding box center [236, 60] width 13 height 7
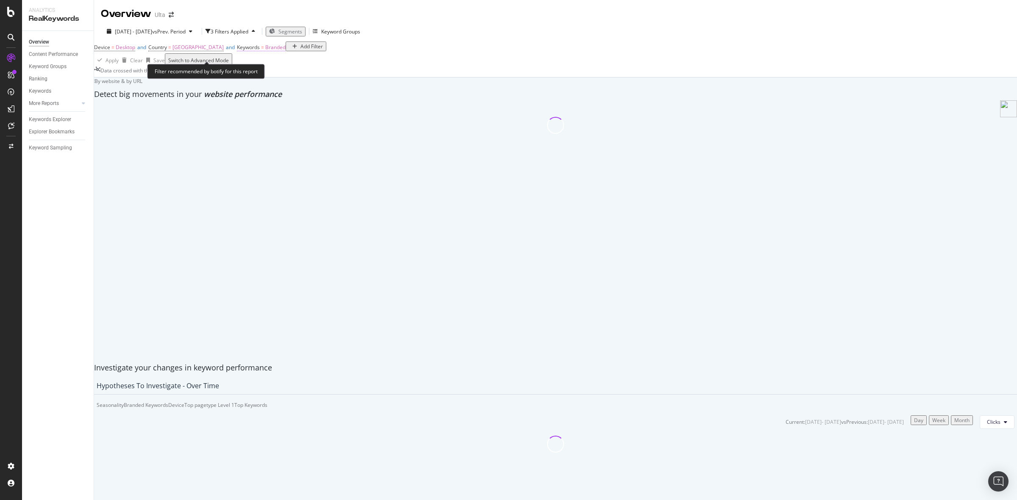
click at [286, 51] on span "Branded" at bounding box center [275, 47] width 20 height 7
click at [294, 63] on div "button" at bounding box center [290, 60] width 10 height 5
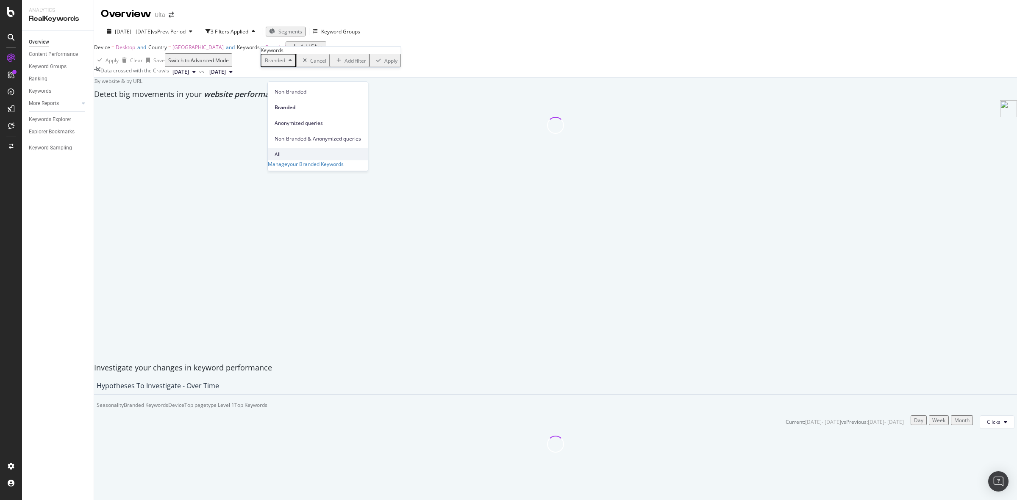
click at [299, 150] on span "All" at bounding box center [318, 154] width 86 height 8
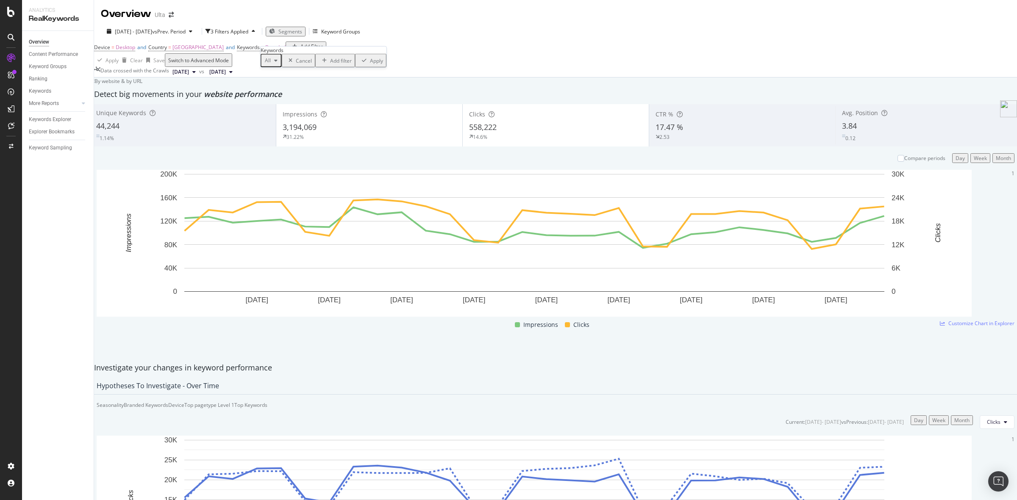
click at [370, 64] on div "Apply" at bounding box center [376, 60] width 13 height 7
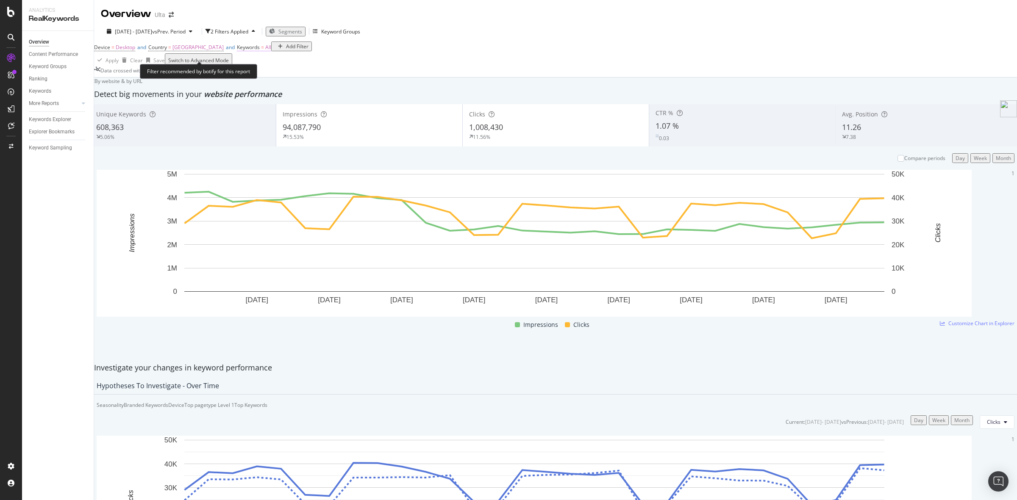
click at [260, 51] on span "Keywords" at bounding box center [248, 47] width 23 height 7
click at [277, 63] on icon "button" at bounding box center [275, 60] width 3 height 5
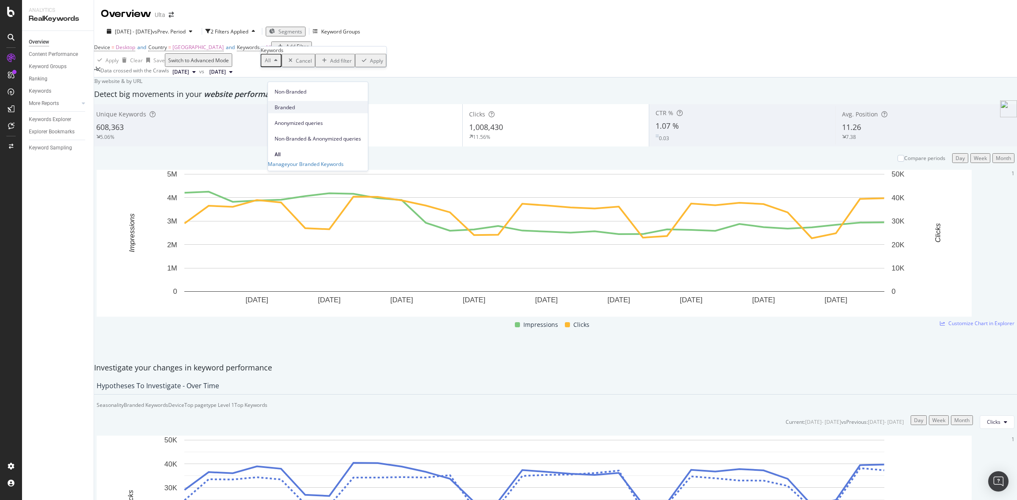
click at [287, 103] on span "Branded" at bounding box center [318, 107] width 86 height 8
click at [384, 64] on div "Apply" at bounding box center [390, 60] width 13 height 7
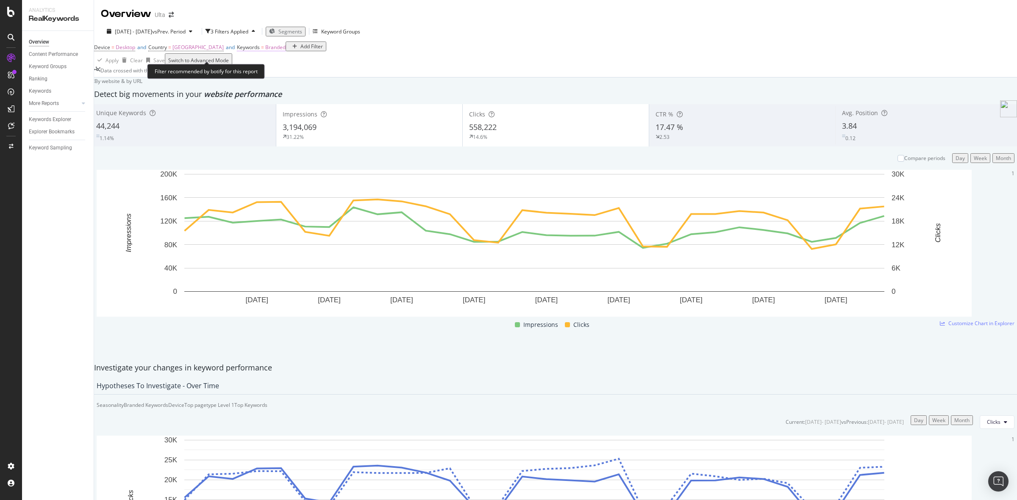
click at [286, 51] on span "Keywords = Branded" at bounding box center [261, 48] width 49 height 8
click at [285, 64] on span "Branded" at bounding box center [273, 60] width 24 height 7
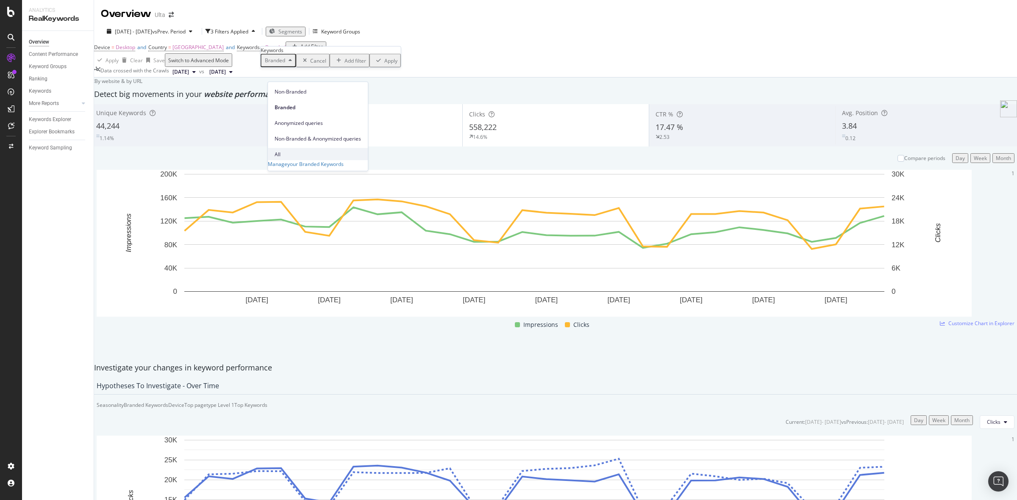
click at [291, 150] on span "All" at bounding box center [318, 154] width 86 height 8
click at [370, 64] on div "Apply" at bounding box center [376, 60] width 13 height 7
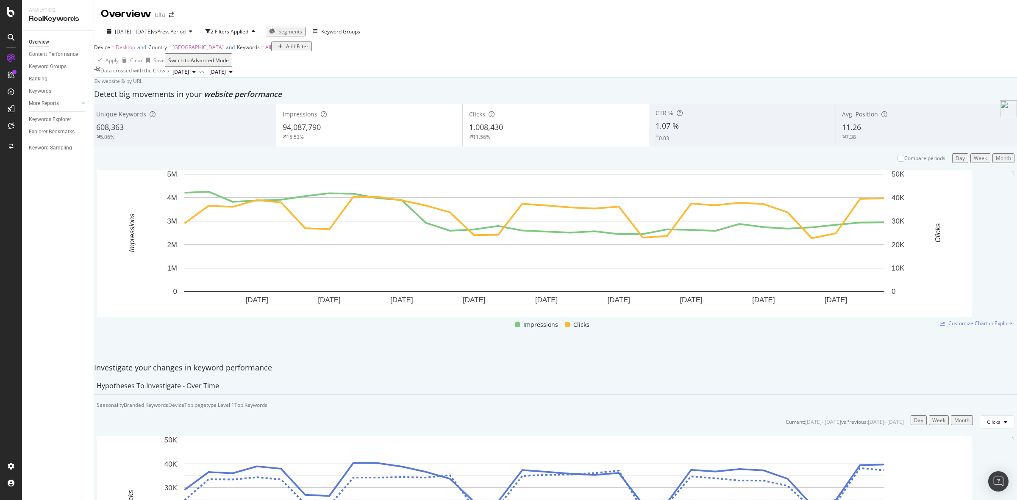
click at [110, 51] on span "Device" at bounding box center [102, 47] width 16 height 7
click at [133, 67] on div "Desktop" at bounding box center [124, 61] width 38 height 14
drag, startPoint x: 136, startPoint y: 122, endPoint x: 138, endPoint y: 116, distance: 5.9
click at [136, 103] on div "Tablet" at bounding box center [123, 98] width 37 height 9
click at [214, 63] on div "button" at bounding box center [219, 60] width 11 height 5
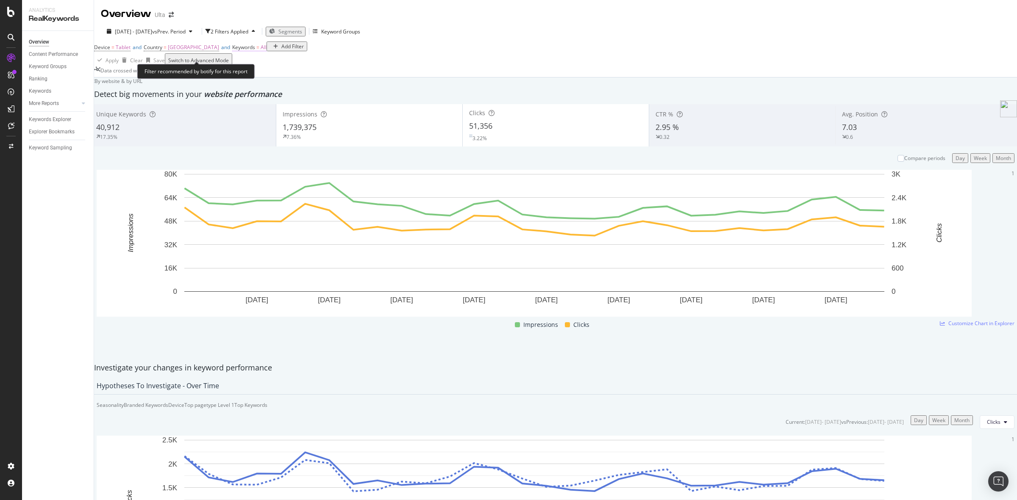
click at [255, 51] on span "Keywords" at bounding box center [243, 47] width 23 height 7
click at [273, 63] on icon "button" at bounding box center [270, 60] width 3 height 5
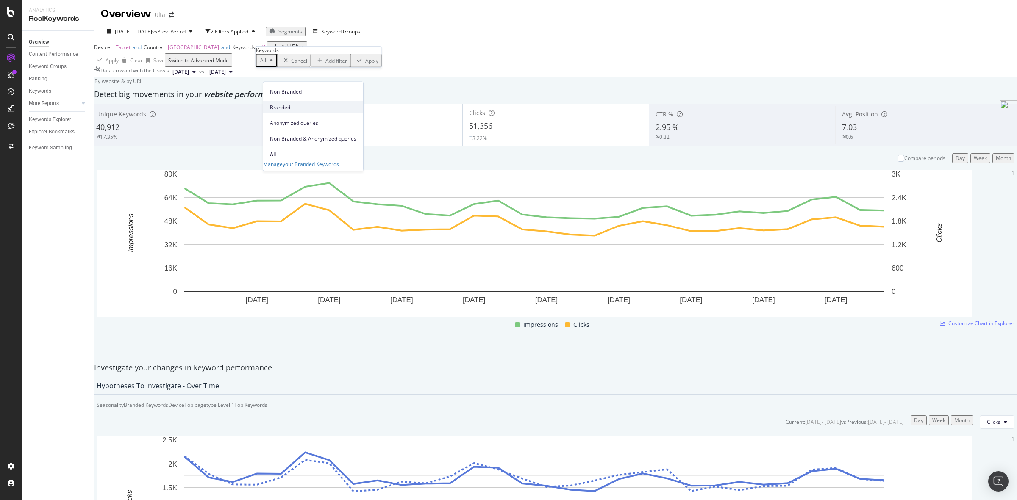
click at [280, 101] on div "Branded" at bounding box center [313, 107] width 100 height 12
click at [380, 64] on div "Apply" at bounding box center [386, 60] width 13 height 7
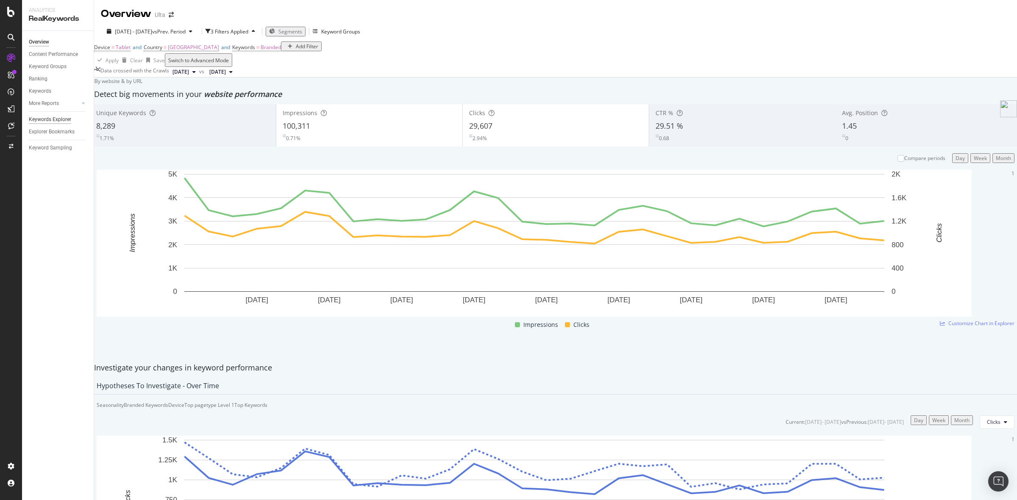
click at [51, 121] on div "Keywords Explorer" at bounding box center [50, 119] width 42 height 9
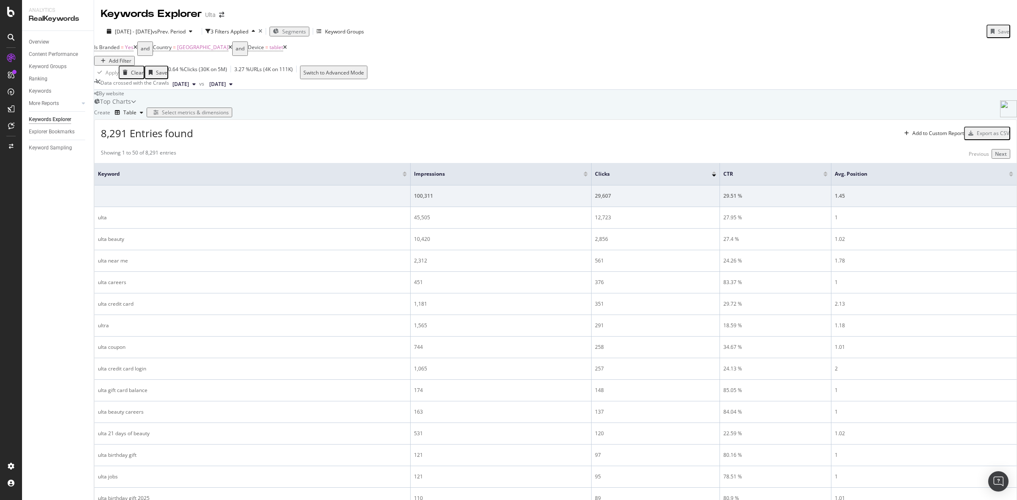
click at [137, 50] on icon at bounding box center [135, 47] width 4 height 5
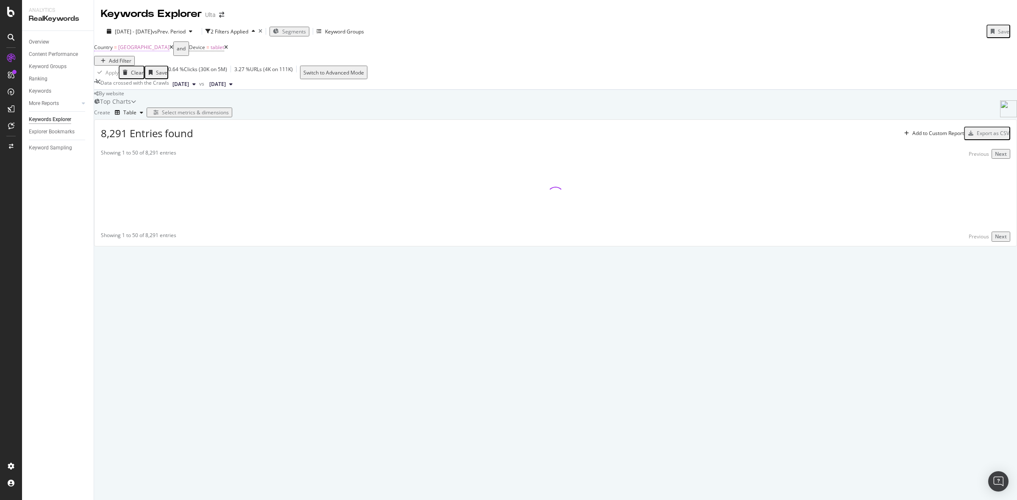
click at [140, 51] on span "[GEOGRAPHIC_DATA]" at bounding box center [143, 47] width 51 height 7
click at [128, 64] on icon at bounding box center [128, 60] width 6 height 5
click at [125, 84] on span "Not equal to" at bounding box center [118, 80] width 29 height 7
click at [250, 72] on div "Apply" at bounding box center [256, 67] width 13 height 7
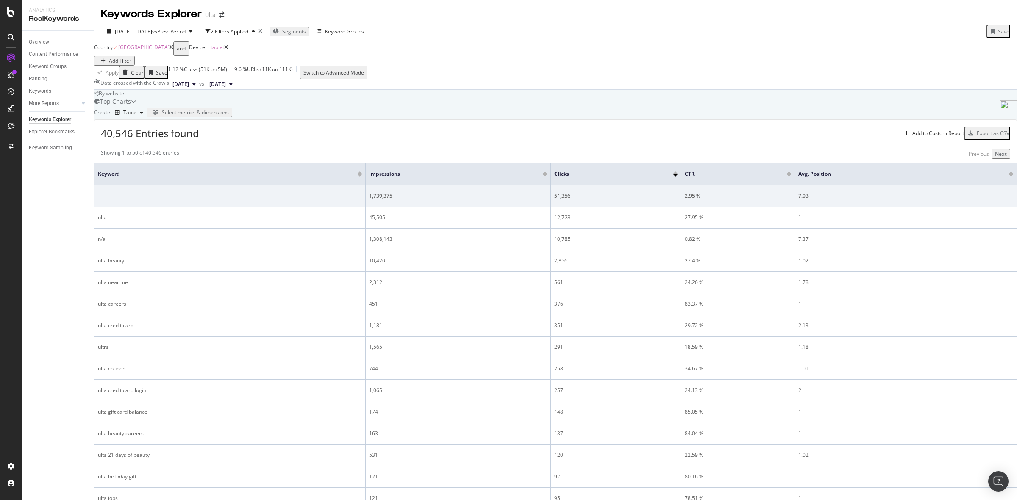
click at [224, 51] on span "tablet" at bounding box center [218, 47] width 14 height 7
click at [238, 77] on input "tablet" at bounding box center [235, 72] width 60 height 10
click at [227, 90] on span "mobile" at bounding box center [220, 86] width 25 height 7
type input "mobile"
click at [308, 82] on div "Equal to mobile mobile Cancel Add filter Apply" at bounding box center [287, 68] width 165 height 28
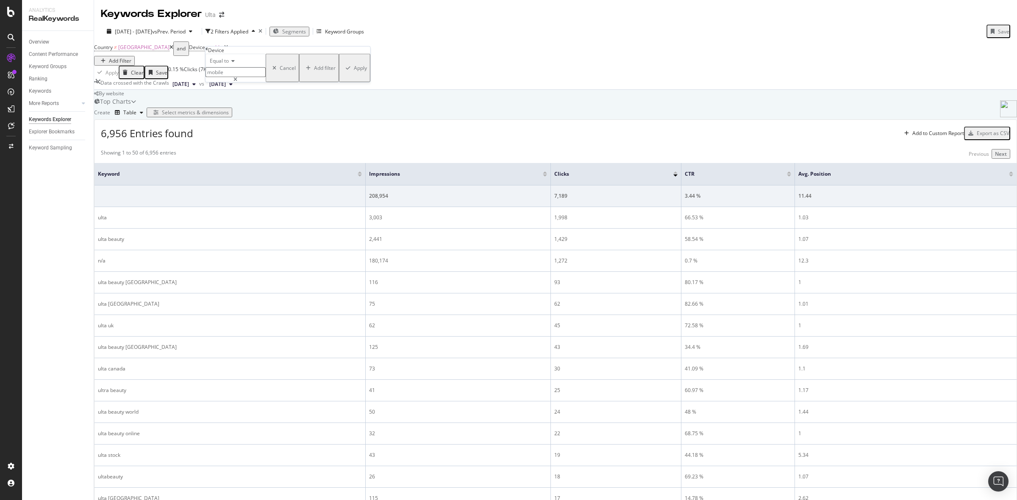
click at [354, 72] on div "Apply" at bounding box center [360, 67] width 13 height 7
click at [227, 51] on span "mobile" at bounding box center [219, 47] width 16 height 7
click at [263, 77] on input "mobile" at bounding box center [235, 72] width 60 height 10
click at [233, 99] on span "desktop" at bounding box center [220, 95] width 25 height 7
type input "desktop"
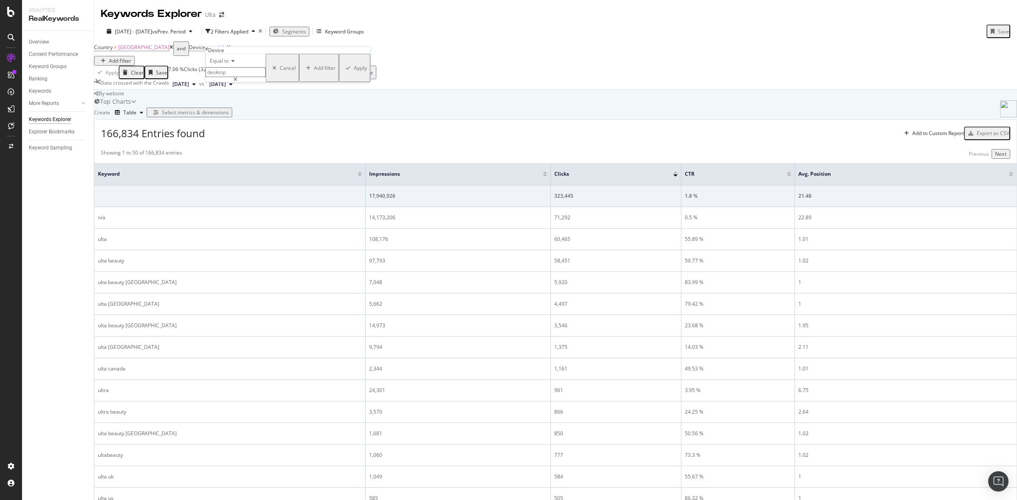
click at [354, 72] on div "Apply" at bounding box center [360, 67] width 13 height 7
click at [223, 50] on span "Device = desktop" at bounding box center [211, 48] width 44 height 12
click at [229, 51] on span "desktop" at bounding box center [220, 47] width 19 height 7
click at [242, 77] on input "desktop" at bounding box center [235, 72] width 60 height 10
click at [233, 117] on span "tablet" at bounding box center [220, 113] width 25 height 7
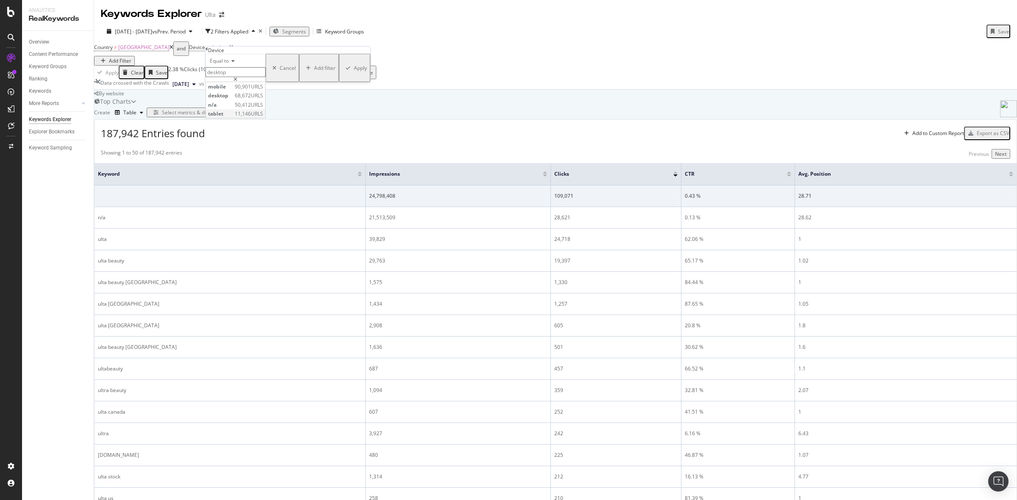
type input "tablet"
click at [354, 72] on div "Apply" at bounding box center [360, 67] width 13 height 7
click at [229, 116] on div "Select metrics & dimensions" at bounding box center [195, 112] width 67 height 7
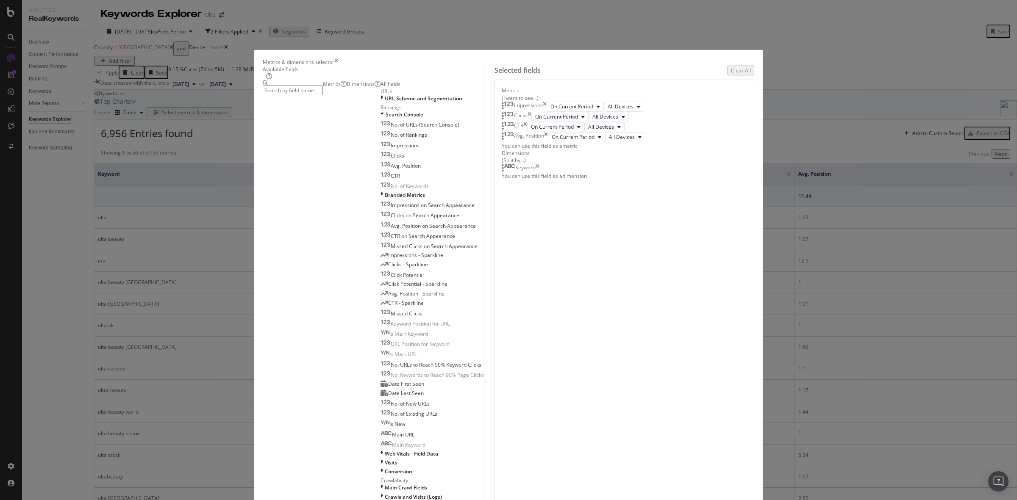
click at [323, 95] on input "modal" at bounding box center [293, 91] width 60 height 10
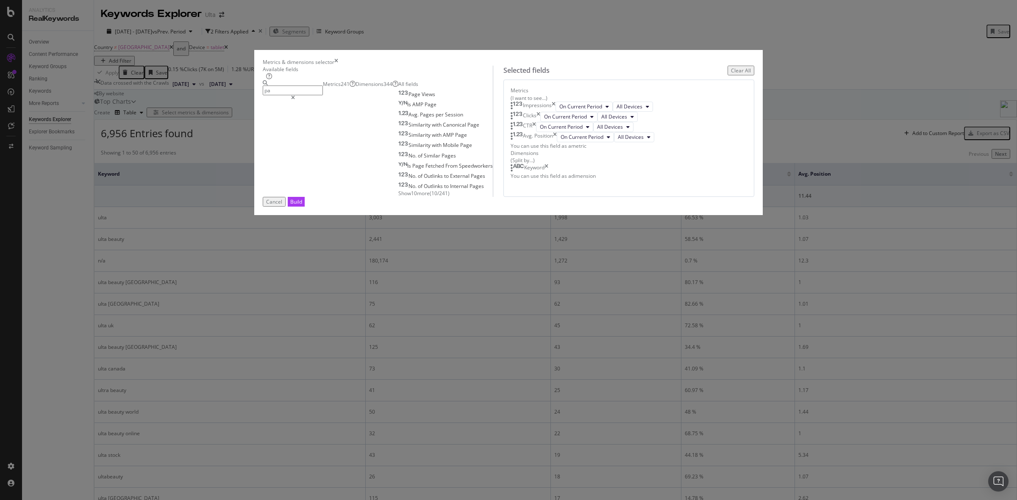
type input "p"
type input "u"
click at [392, 197] on span "Show 3 more" at bounding box center [406, 193] width 28 height 7
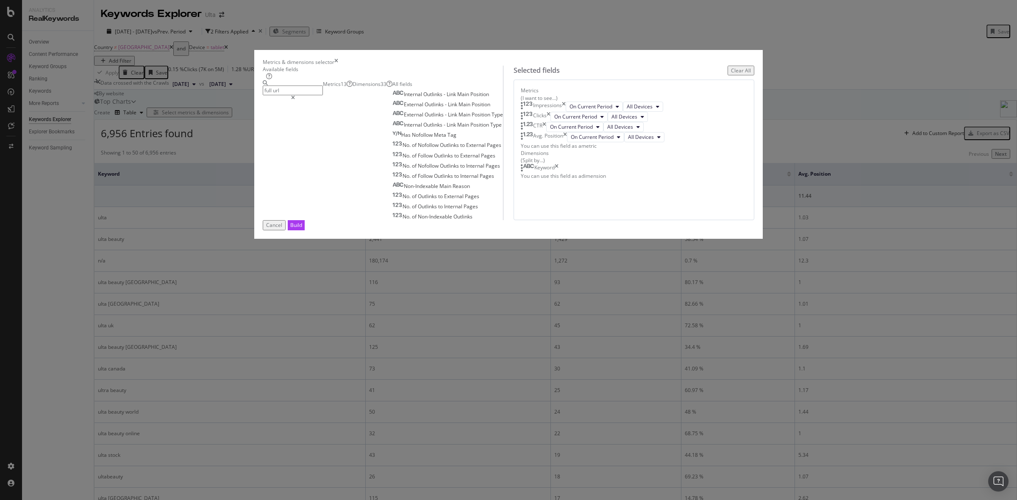
click at [323, 95] on input "full url" at bounding box center [293, 91] width 60 height 10
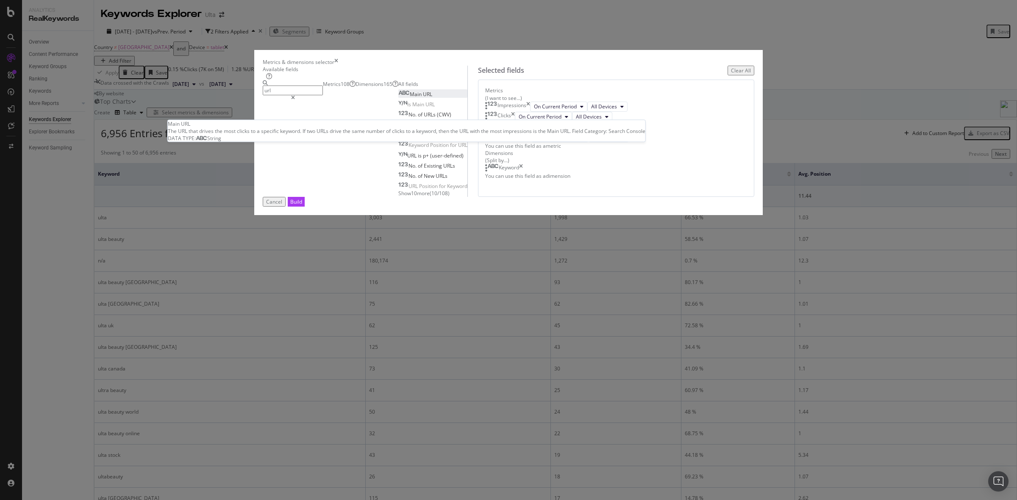
type input "url"
click at [423, 98] on span "URL" at bounding box center [427, 94] width 9 height 7
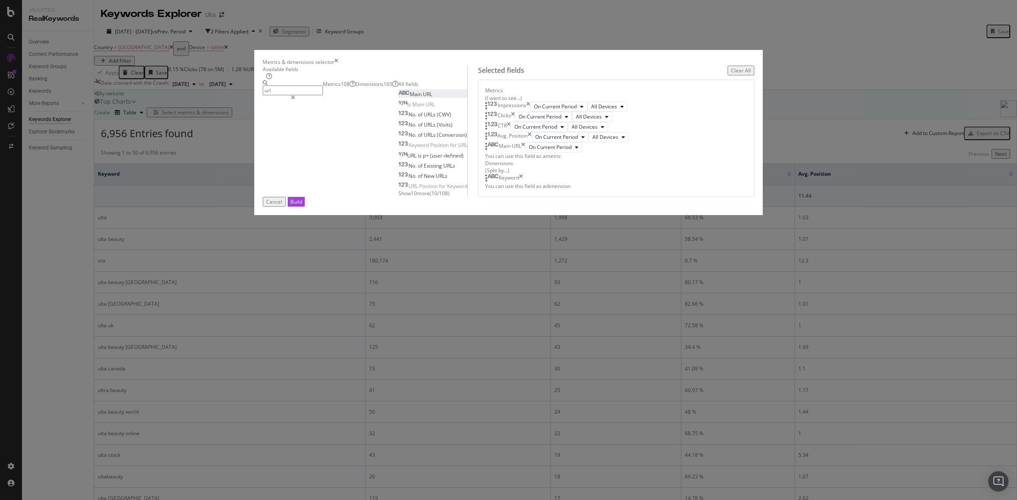
click at [523, 183] on icon "times" at bounding box center [521, 178] width 4 height 8
drag, startPoint x: 601, startPoint y: 293, endPoint x: 602, endPoint y: 352, distance: 58.5
click at [602, 352] on body "Analytics RealKeywords Overview Content Performance Keyword Groups Ranking Keyw…" at bounding box center [508, 250] width 1017 height 500
drag, startPoint x: 615, startPoint y: 289, endPoint x: 614, endPoint y: 355, distance: 65.2
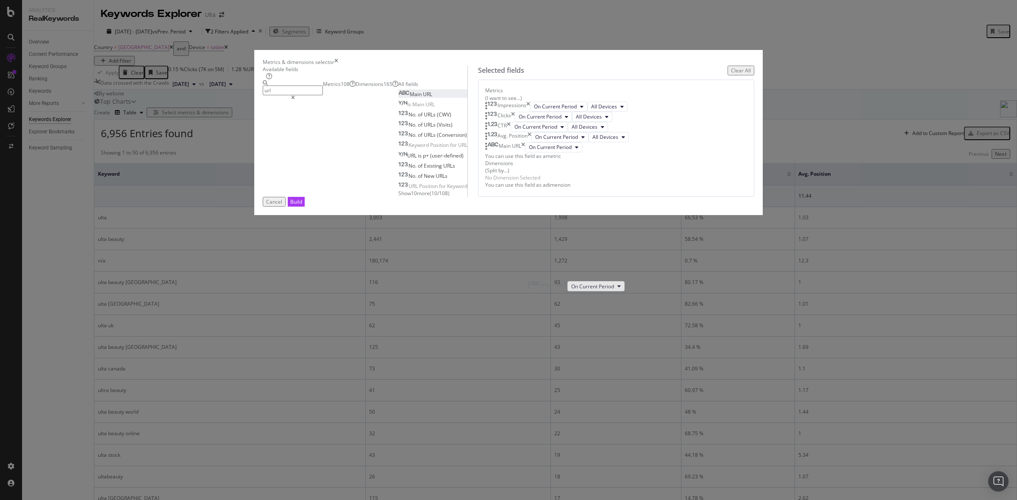
click at [614, 355] on body "Analytics RealKeywords Overview Content Performance Keyword Groups Ranking Keyw…" at bounding box center [508, 250] width 1017 height 500
click at [302, 205] on div "Build" at bounding box center [296, 201] width 12 height 7
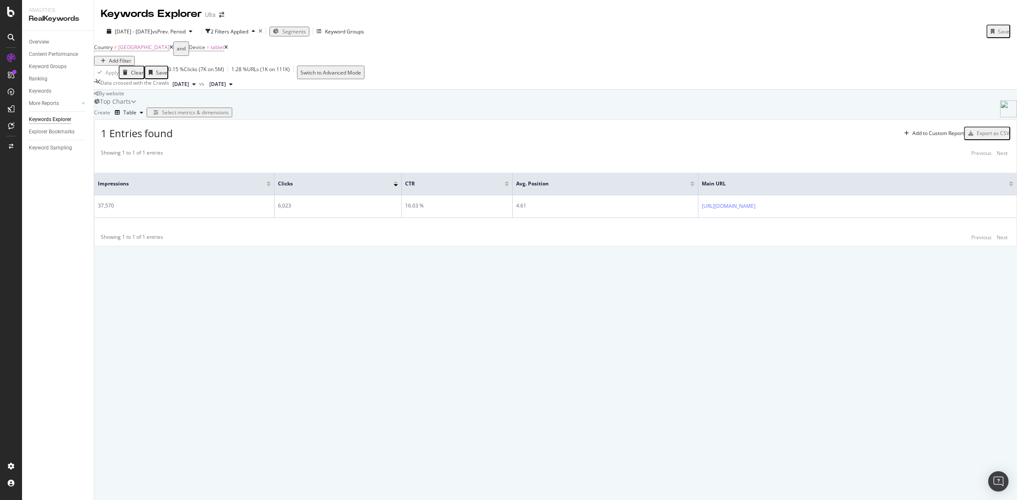
click at [229, 116] on div "Select metrics & dimensions" at bounding box center [195, 112] width 67 height 7
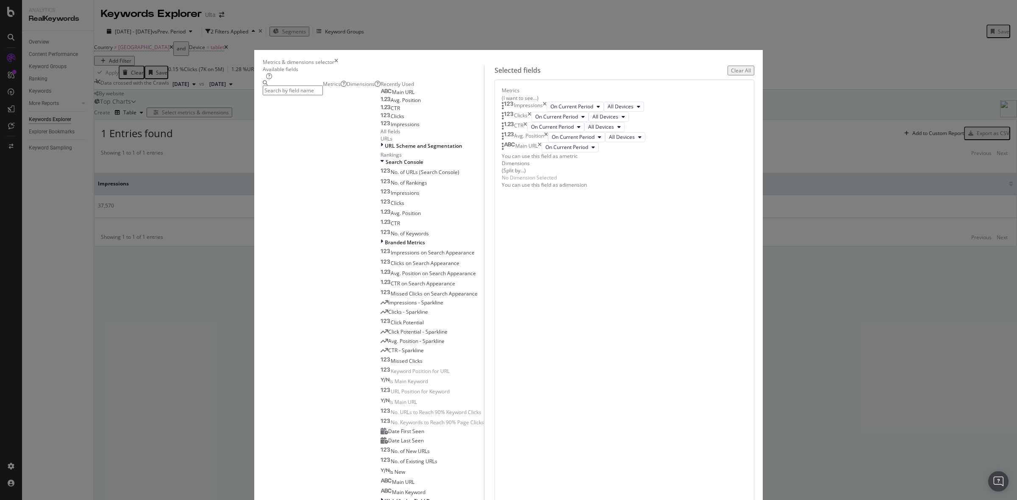
click at [557, 181] on div "No Dimension Selected" at bounding box center [529, 177] width 55 height 7
click at [380, 88] on div "Dimensions" at bounding box center [364, 83] width 34 height 7
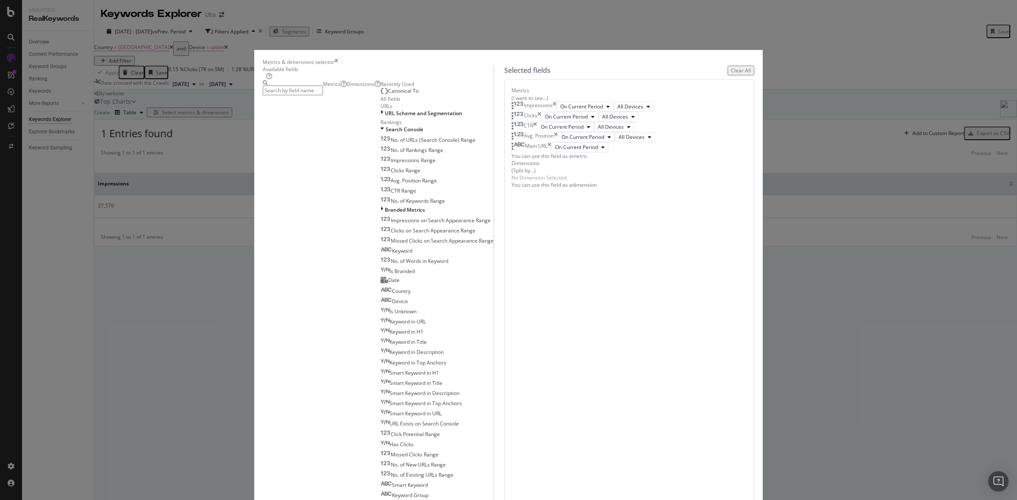
click at [323, 95] on input "modal" at bounding box center [293, 91] width 60 height 10
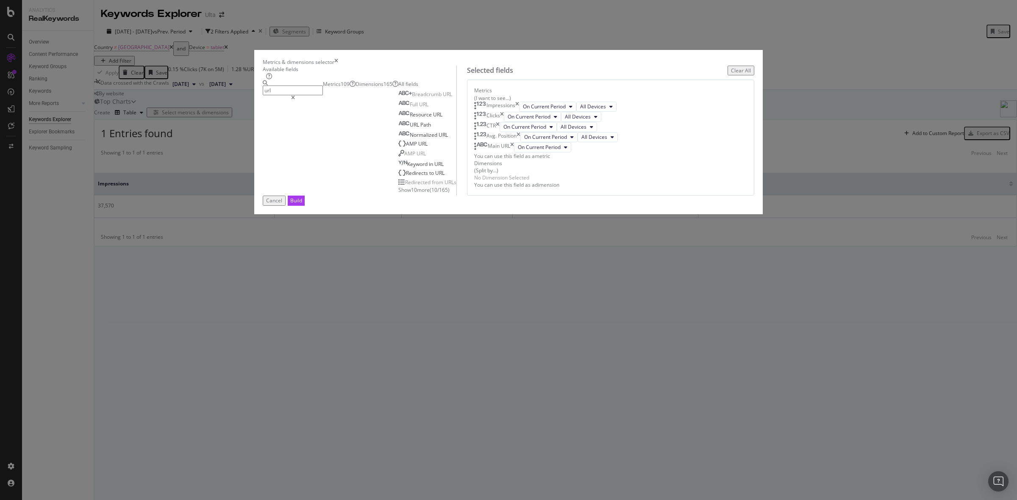
type input "url"
click at [514, 153] on icon "times" at bounding box center [512, 147] width 4 height 10
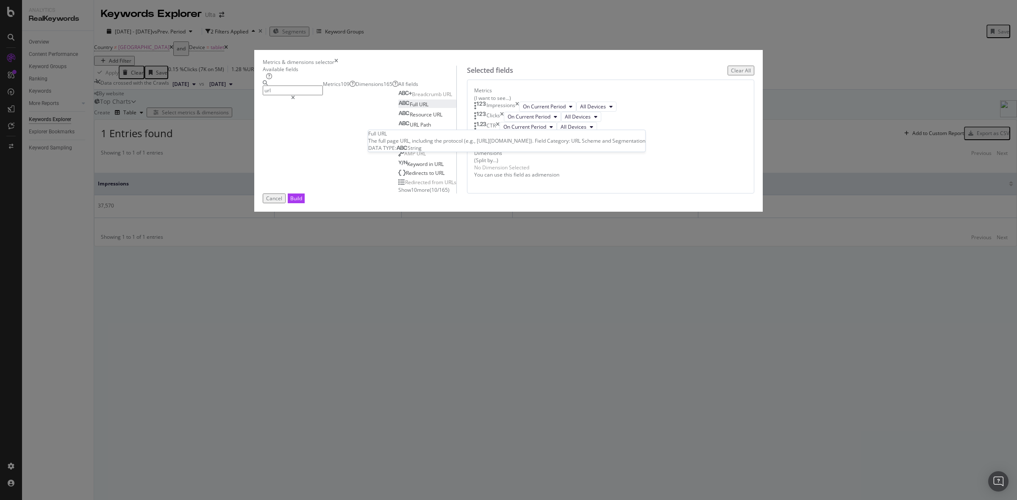
click at [398, 108] on div "Full URL" at bounding box center [413, 104] width 30 height 7
click at [302, 202] on div "Build" at bounding box center [296, 198] width 12 height 7
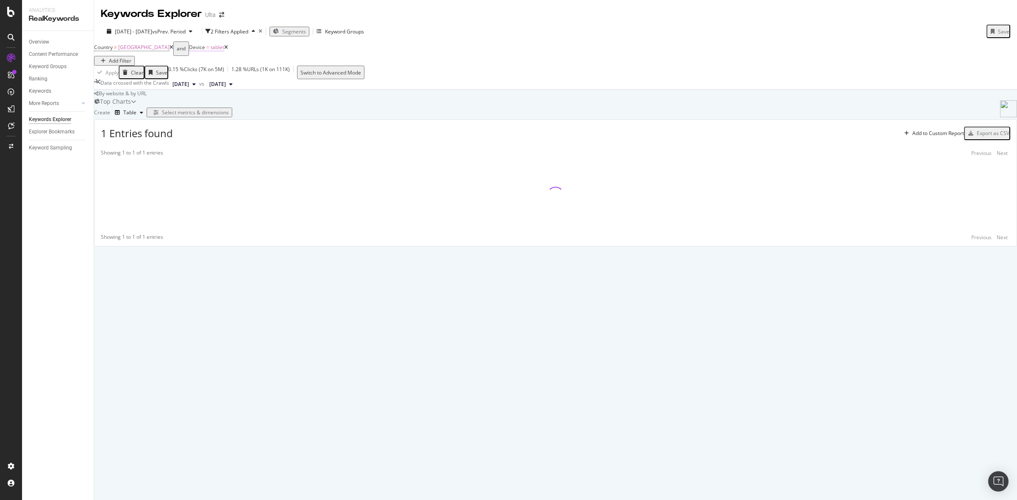
click at [205, 51] on span "Device" at bounding box center [197, 47] width 16 height 7
click at [263, 77] on input "tablet" at bounding box center [235, 72] width 60 height 10
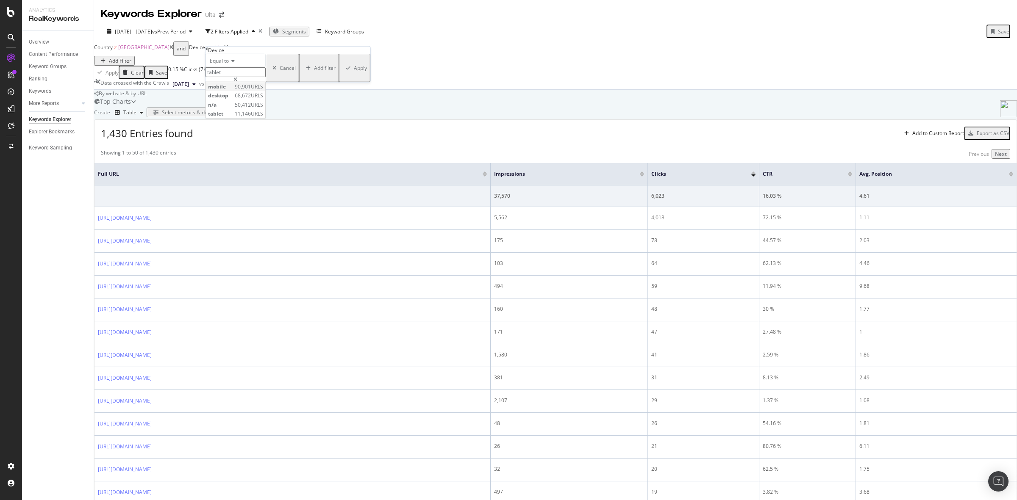
click at [233, 90] on span "mobile" at bounding box center [220, 86] width 25 height 7
type input "mobile"
click at [354, 72] on div "Apply" at bounding box center [360, 67] width 13 height 7
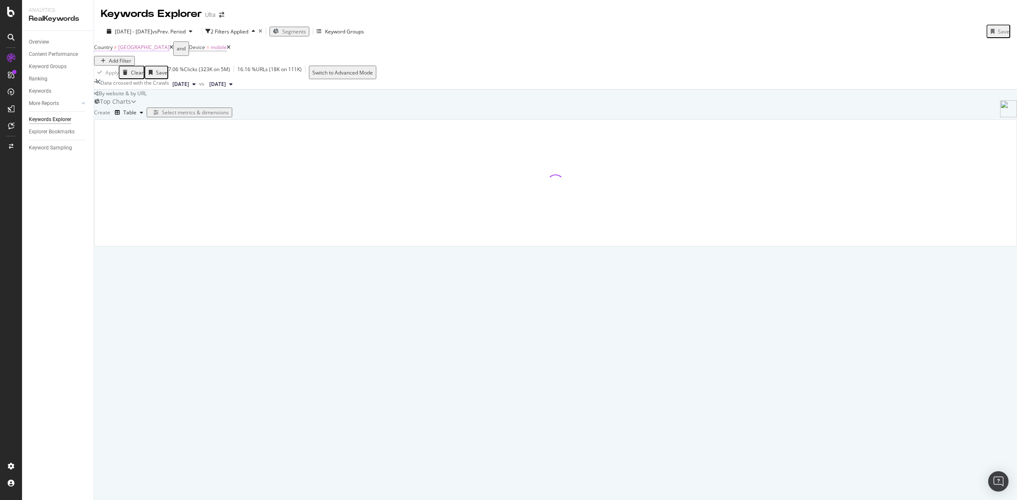
click at [160, 51] on span "[GEOGRAPHIC_DATA]" at bounding box center [143, 47] width 51 height 7
type input "[GEOGRAPHIC_DATA]"
click at [130, 64] on span "Not equal to" at bounding box center [119, 60] width 29 height 7
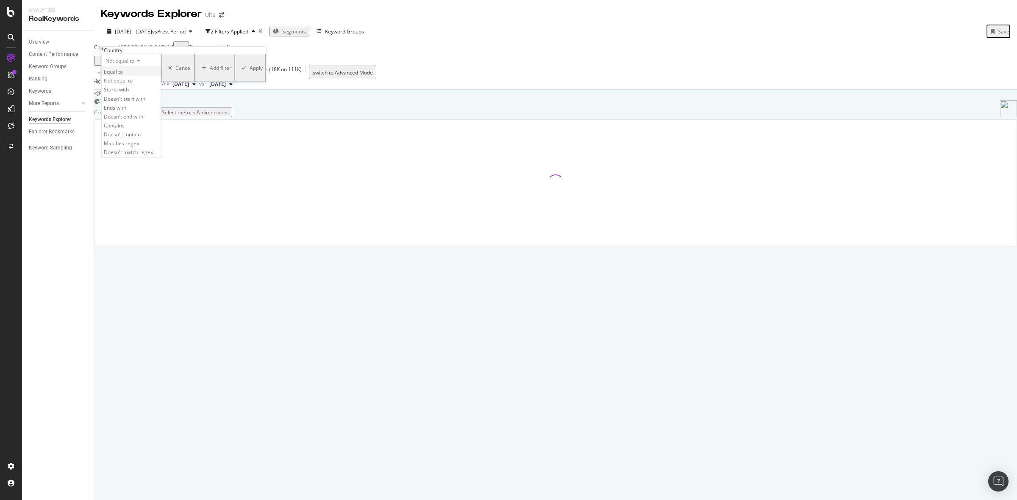
click at [134, 76] on div "Equal to" at bounding box center [131, 71] width 59 height 9
type input "[GEOGRAPHIC_DATA]"
click at [250, 72] on div "Apply" at bounding box center [256, 67] width 13 height 7
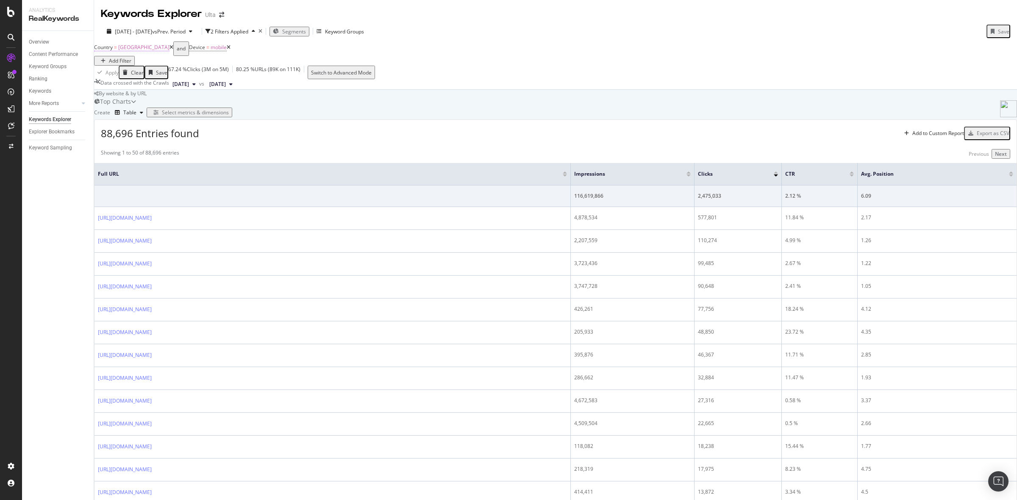
click at [142, 51] on span "[GEOGRAPHIC_DATA]" at bounding box center [143, 47] width 51 height 7
type input "[GEOGRAPHIC_DATA]"
click at [125, 64] on span "Equal to" at bounding box center [114, 60] width 19 height 7
click at [123, 84] on span "Not equal to" at bounding box center [118, 80] width 29 height 7
type input "[GEOGRAPHIC_DATA]"
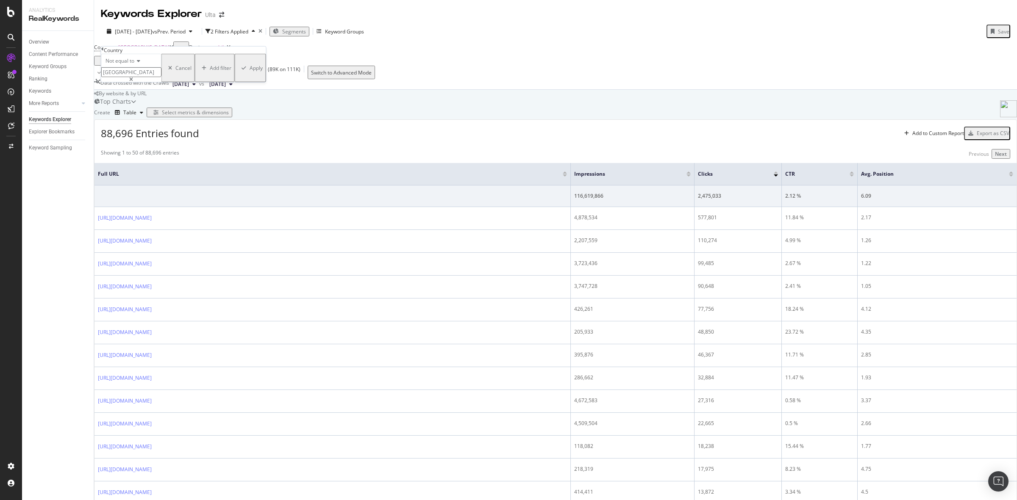
click at [250, 72] on div "Apply" at bounding box center [256, 67] width 13 height 7
click at [136, 51] on span "[GEOGRAPHIC_DATA]" at bounding box center [143, 47] width 51 height 7
type input "[GEOGRAPHIC_DATA]"
click at [138, 64] on icon at bounding box center [137, 60] width 6 height 5
click at [128, 76] on div "Equal to" at bounding box center [131, 71] width 59 height 9
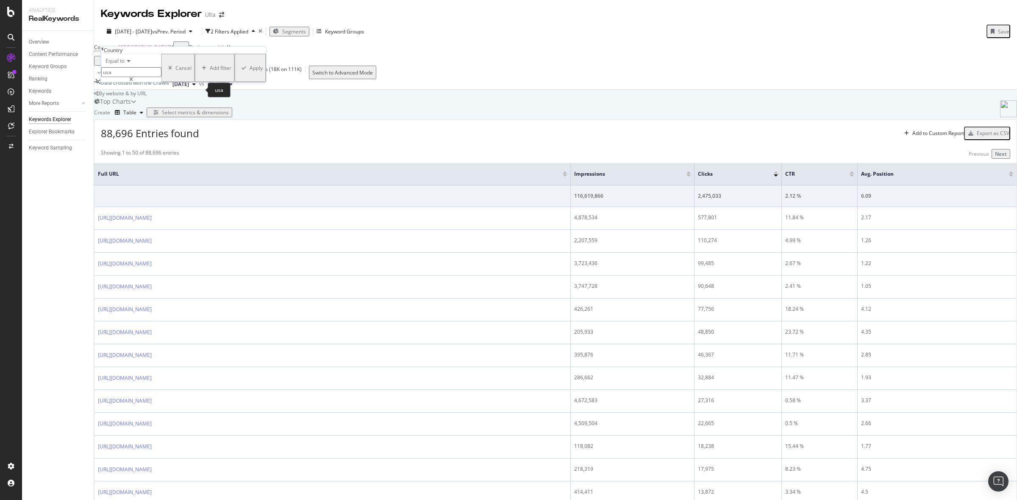
type input "[GEOGRAPHIC_DATA]"
click at [250, 72] on div "Apply" at bounding box center [256, 67] width 13 height 7
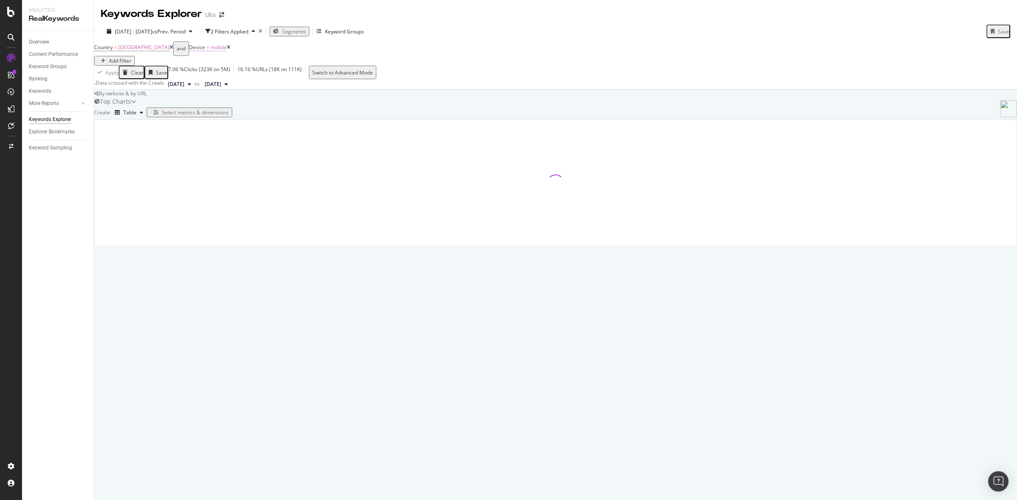
click at [227, 51] on span "mobile" at bounding box center [219, 47] width 16 height 7
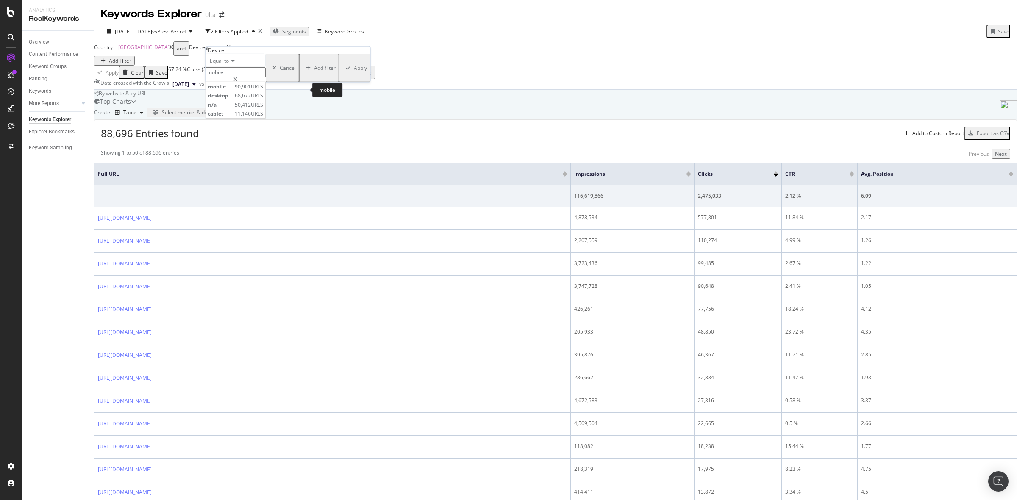
click at [238, 77] on input "mobile" at bounding box center [235, 72] width 60 height 10
click at [237, 77] on input "mobile" at bounding box center [235, 72] width 60 height 10
click at [233, 99] on span "desktop" at bounding box center [220, 95] width 25 height 7
type input "desktop"
click at [354, 72] on div "Apply" at bounding box center [360, 67] width 13 height 7
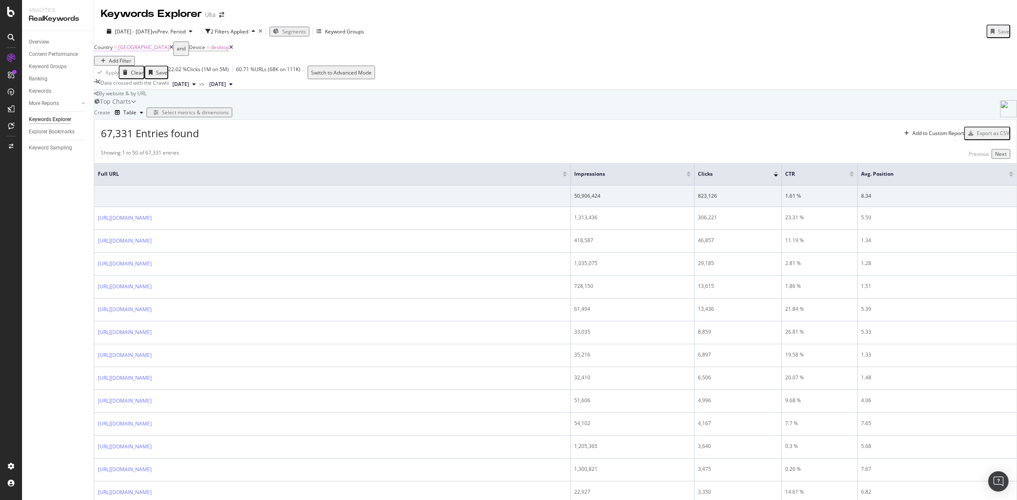
click at [139, 51] on span "[GEOGRAPHIC_DATA]" at bounding box center [143, 47] width 51 height 7
type input "[GEOGRAPHIC_DATA]"
click at [128, 64] on icon at bounding box center [128, 60] width 6 height 5
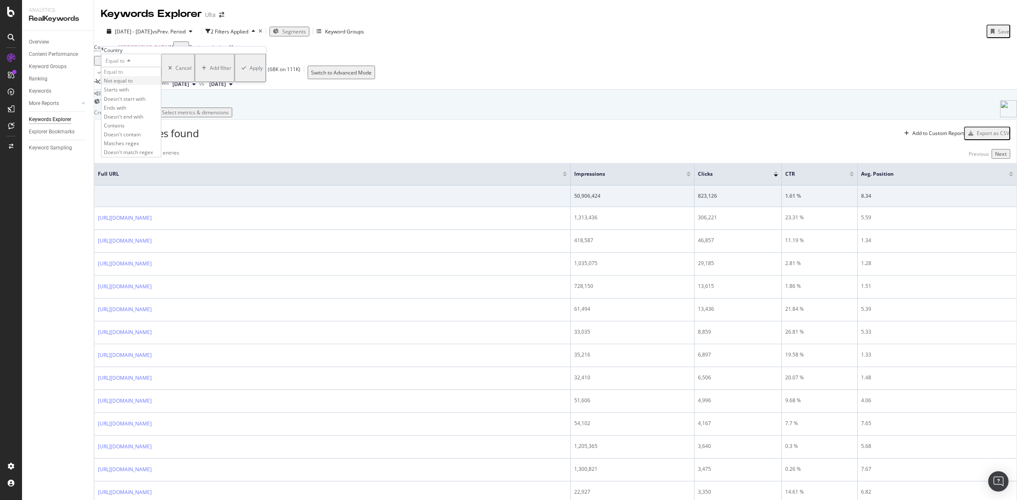
click at [125, 84] on span "Not equal to" at bounding box center [118, 80] width 29 height 7
type input "[GEOGRAPHIC_DATA]"
click at [250, 72] on div "Apply" at bounding box center [256, 67] width 13 height 7
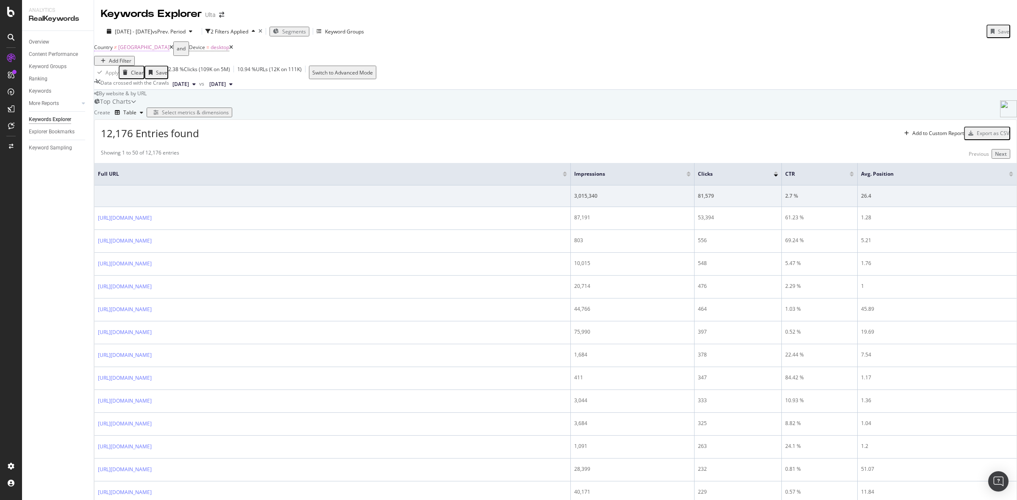
click at [144, 51] on span "[GEOGRAPHIC_DATA]" at bounding box center [143, 47] width 51 height 7
type input "[GEOGRAPHIC_DATA]"
click at [115, 64] on span "Not equal to" at bounding box center [119, 60] width 29 height 7
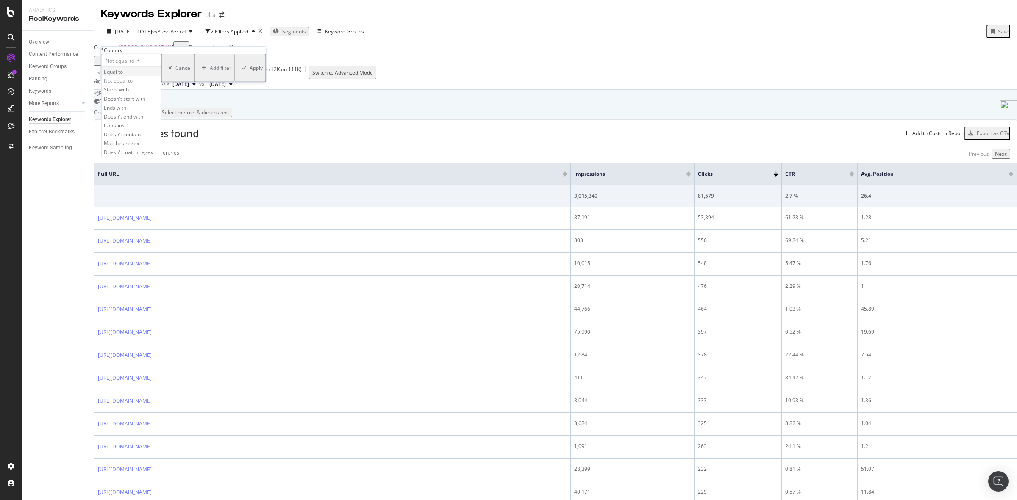
click at [120, 76] on div "Equal to" at bounding box center [131, 71] width 59 height 9
type input "[GEOGRAPHIC_DATA]"
click at [250, 72] on div "Apply" at bounding box center [256, 67] width 13 height 7
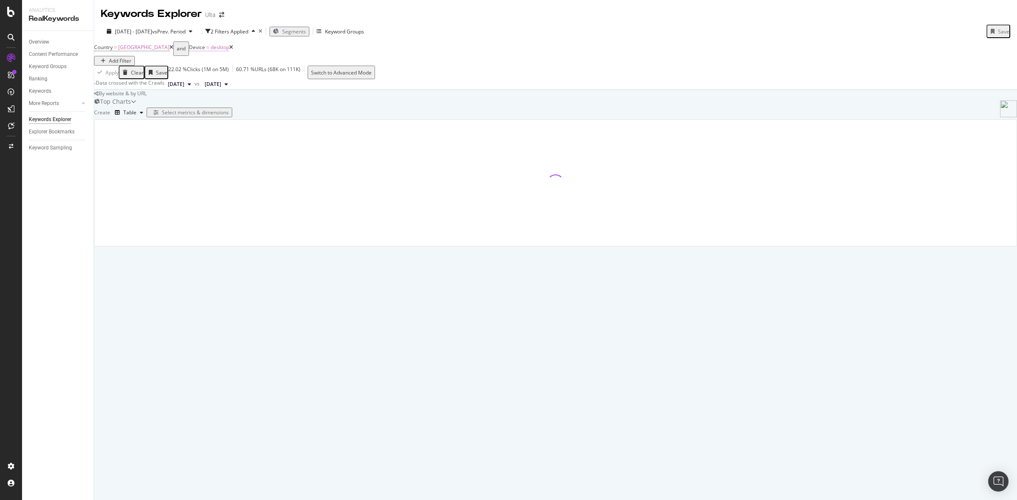
click at [226, 51] on span "desktop" at bounding box center [220, 47] width 19 height 7
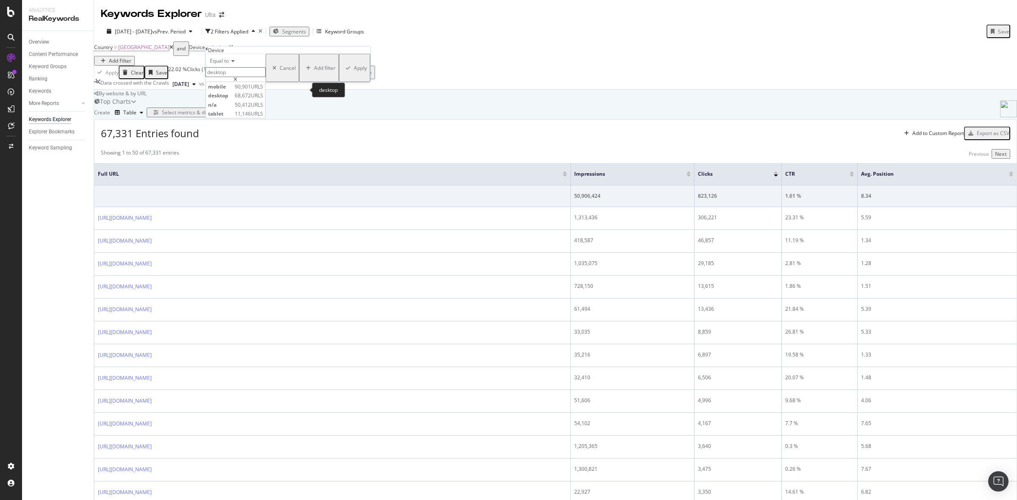
click at [238, 77] on input "desktop" at bounding box center [235, 72] width 60 height 10
click at [233, 117] on span "tablet" at bounding box center [220, 113] width 25 height 7
type input "tablet"
click at [354, 72] on div "Apply" at bounding box center [360, 67] width 13 height 7
click at [138, 51] on span "[GEOGRAPHIC_DATA]" at bounding box center [143, 47] width 51 height 7
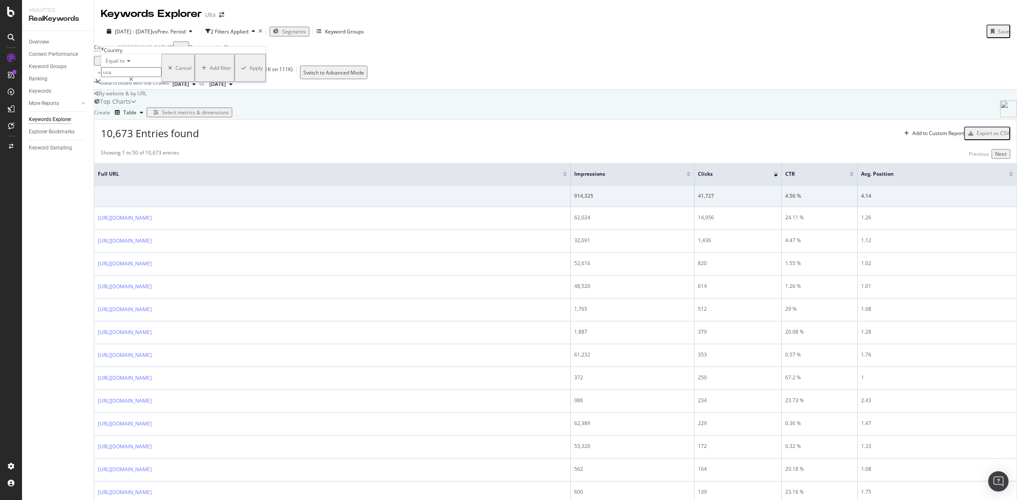
click at [134, 67] on div "Equal to" at bounding box center [131, 61] width 60 height 14
type input "[GEOGRAPHIC_DATA]"
click at [133, 84] on span "Not equal to" at bounding box center [118, 80] width 29 height 7
type input "[GEOGRAPHIC_DATA]"
click at [235, 82] on button "Apply" at bounding box center [250, 68] width 31 height 28
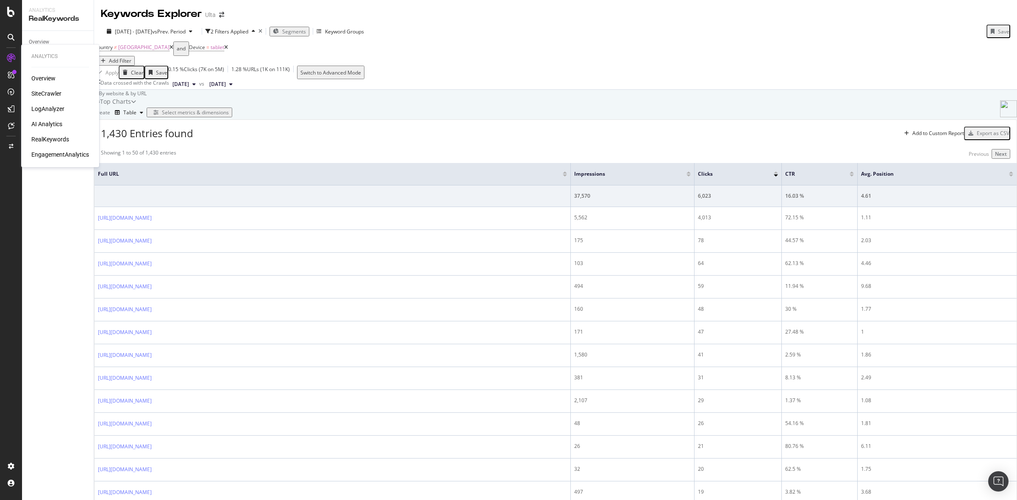
click at [50, 94] on div "SiteCrawler" at bounding box center [46, 93] width 30 height 8
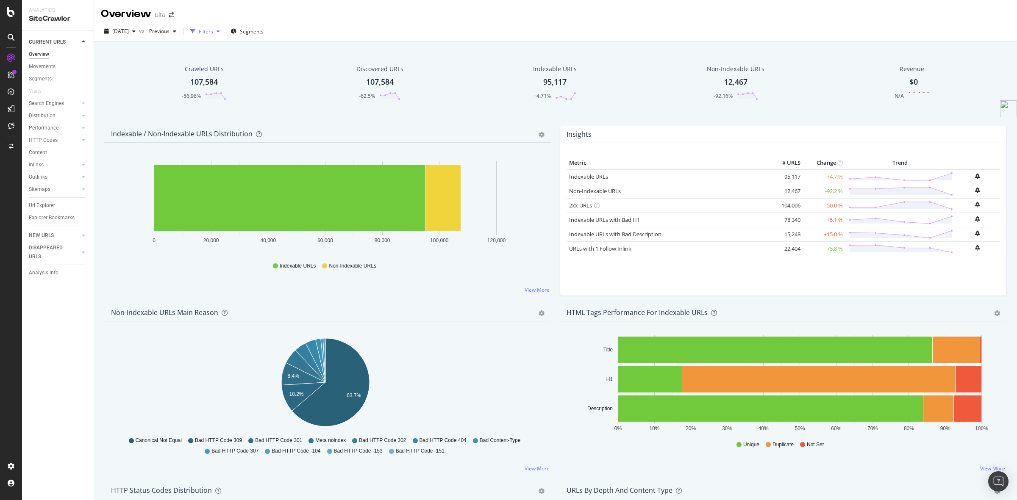
click at [213, 31] on div "Filters" at bounding box center [206, 31] width 14 height 7
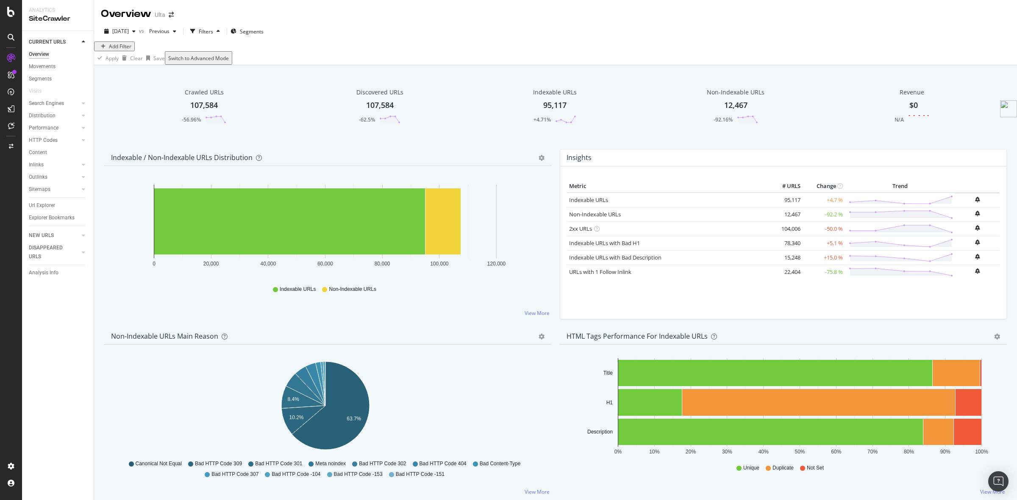
click at [131, 50] on div "Add Filter" at bounding box center [120, 46] width 22 height 7
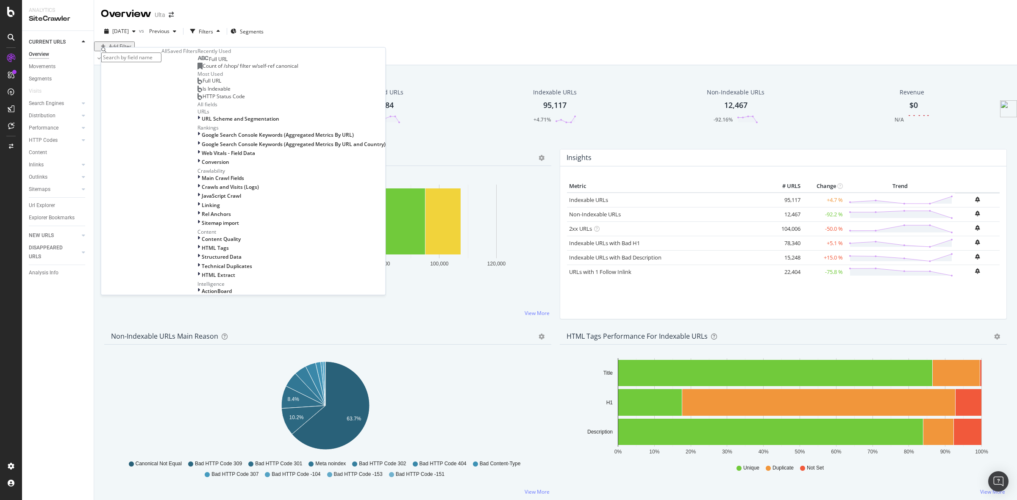
click at [209, 63] on span "Full URL" at bounding box center [218, 58] width 19 height 7
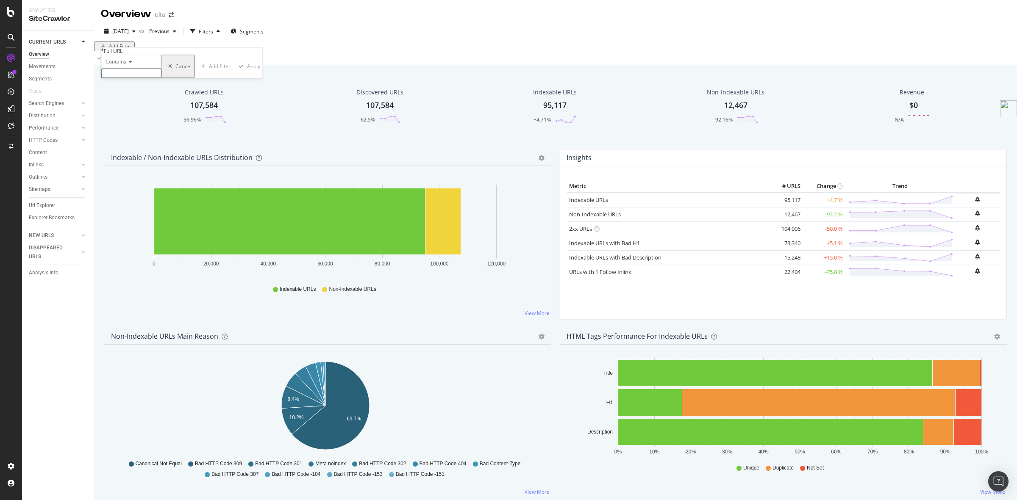
click at [132, 64] on icon at bounding box center [129, 61] width 6 height 5
click at [141, 157] on span "Doesn't match regex" at bounding box center [128, 153] width 49 height 7
click at [132, 78] on input "text" at bounding box center [131, 73] width 60 height 10
type input "/p/|/shop|/brand|/discover|/beauty"
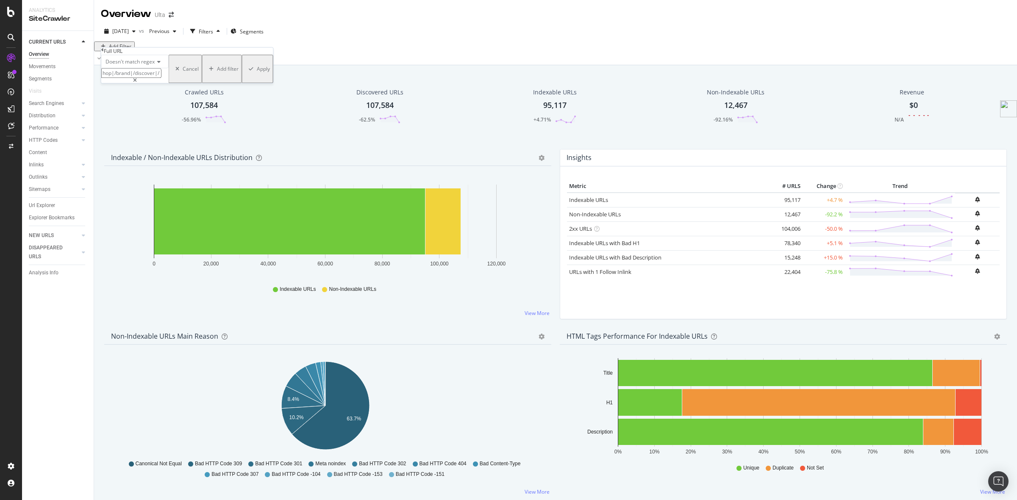
scroll to position [0, 0]
click at [257, 72] on div "Apply" at bounding box center [263, 68] width 13 height 7
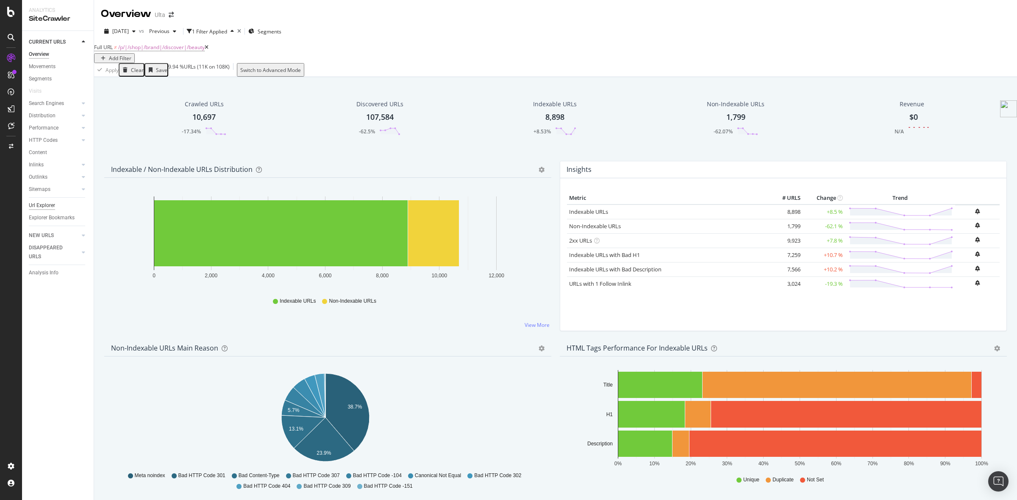
click at [47, 206] on div "Url Explorer" at bounding box center [42, 205] width 26 height 9
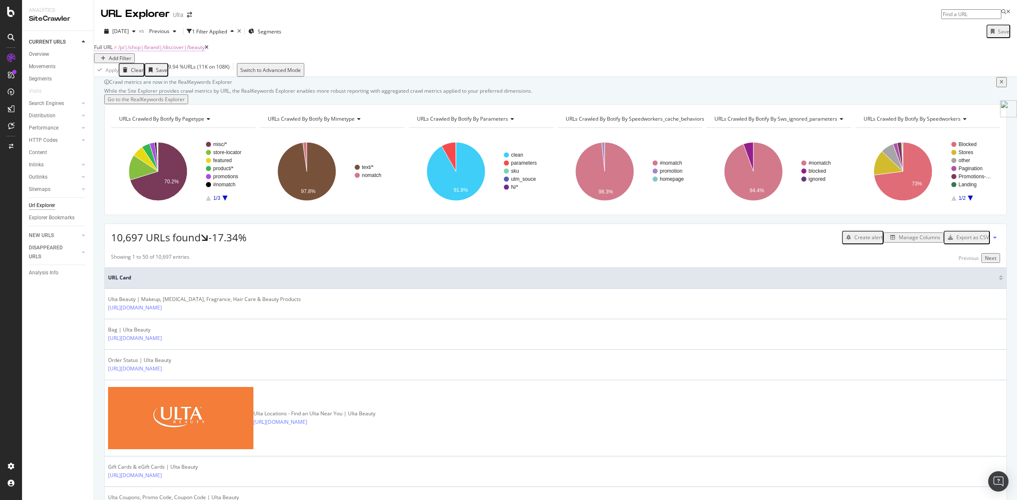
click at [200, 51] on span "/p/|/shop|/brand|/discover|/beauty" at bounding box center [161, 47] width 86 height 7
click at [161, 78] on input "/p/|/shop|/brand|/discover|/beauty" at bounding box center [131, 73] width 60 height 10
type input "/p/|/shop|/brand|/discover|/beauty|/investor"
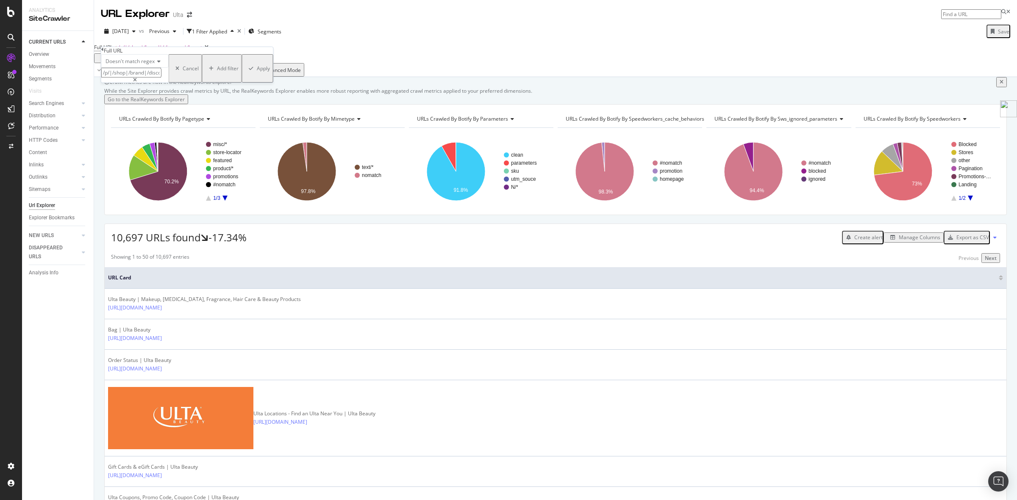
click at [257, 72] on div "Apply" at bounding box center [263, 68] width 13 height 7
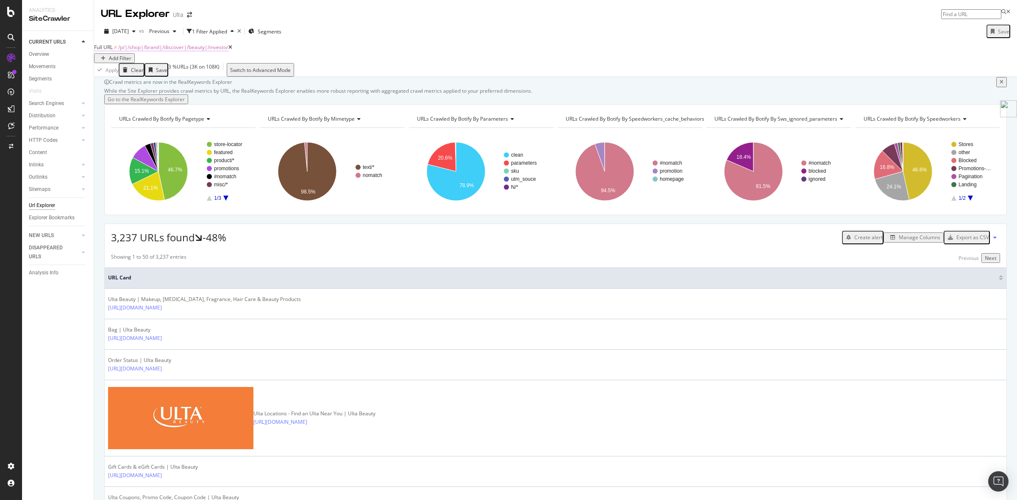
click at [209, 51] on span "/p/|/shop|/brand|/discover|/beauty|/investor" at bounding box center [173, 47] width 110 height 7
click at [161, 78] on input "/p/|/shop|/brand|/discover|/beauty|/investor" at bounding box center [131, 73] width 60 height 10
type input "/p/|/shop|/brand|/discover|/beauty|/investor|/store"
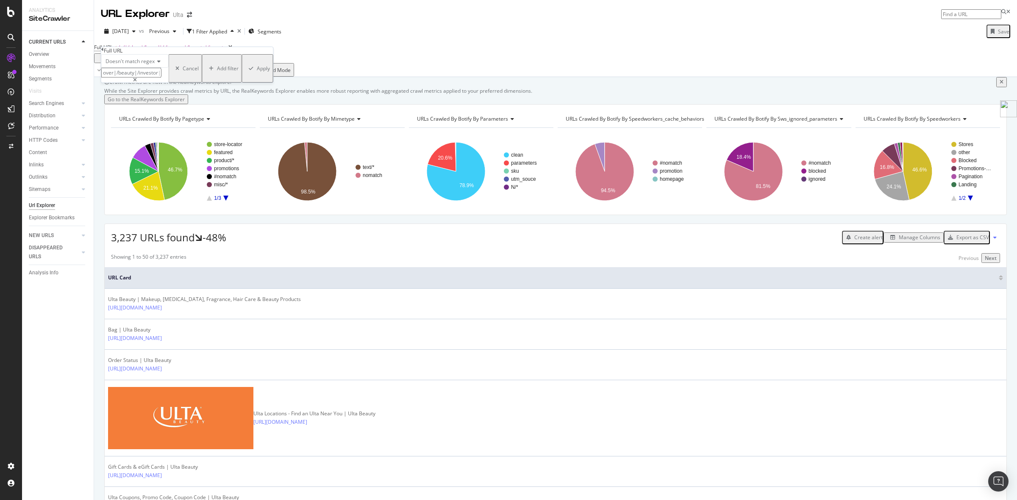
scroll to position [0, 0]
click at [257, 72] on div "Apply" at bounding box center [263, 68] width 13 height 7
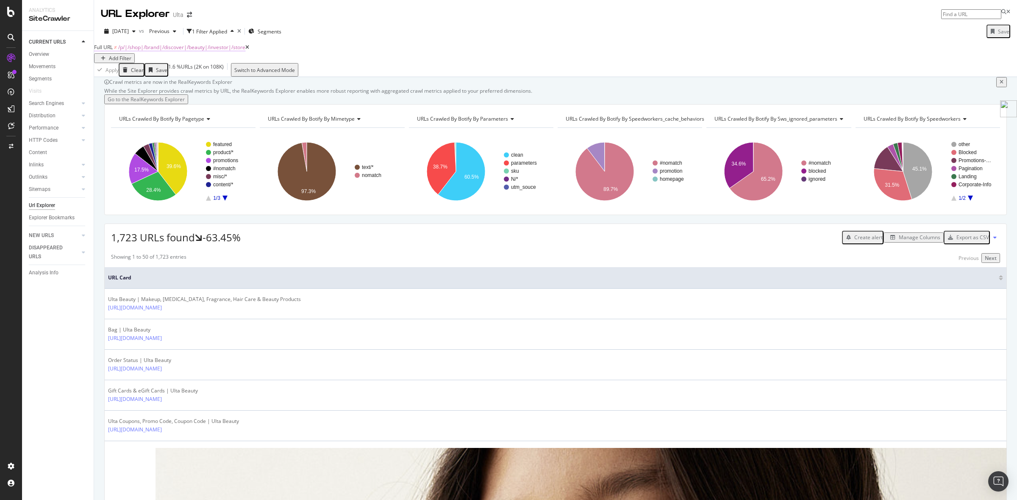
click at [224, 51] on span "/p/|/shop|/brand|/discover|/beauty|/investor|/store" at bounding box center [181, 47] width 127 height 7
click at [161, 78] on input "/p/|/shop|/brand|/discover|/beauty|/investor|/store" at bounding box center [131, 73] width 60 height 10
type input "/p/|/shop|/brand|/discover|/beauty|/investor|/store|promotion|company"
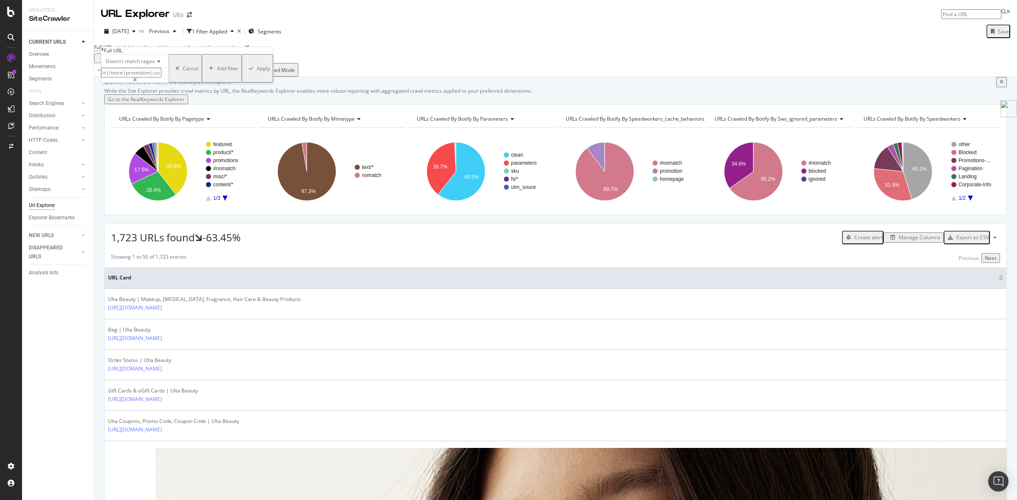
scroll to position [0, 0]
click at [257, 72] on div "Apply" at bounding box center [263, 68] width 13 height 7
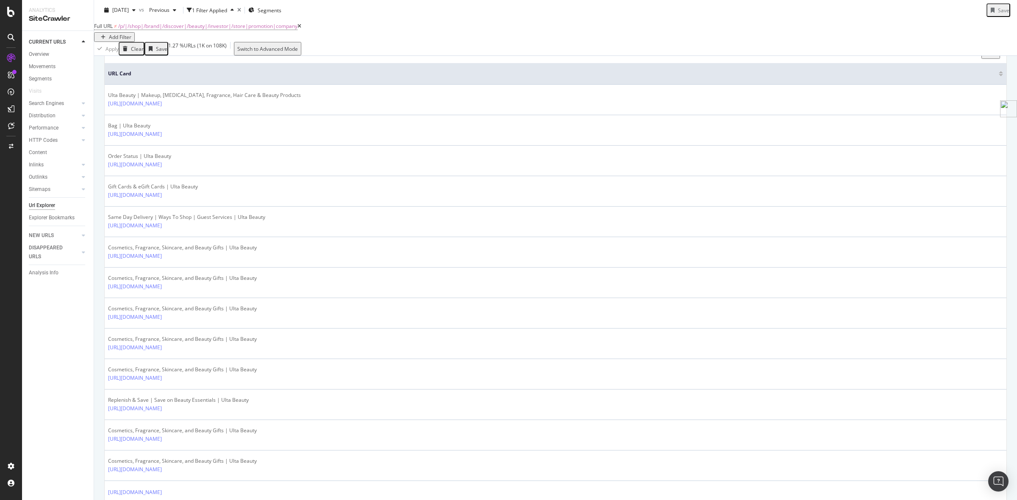
scroll to position [53, 0]
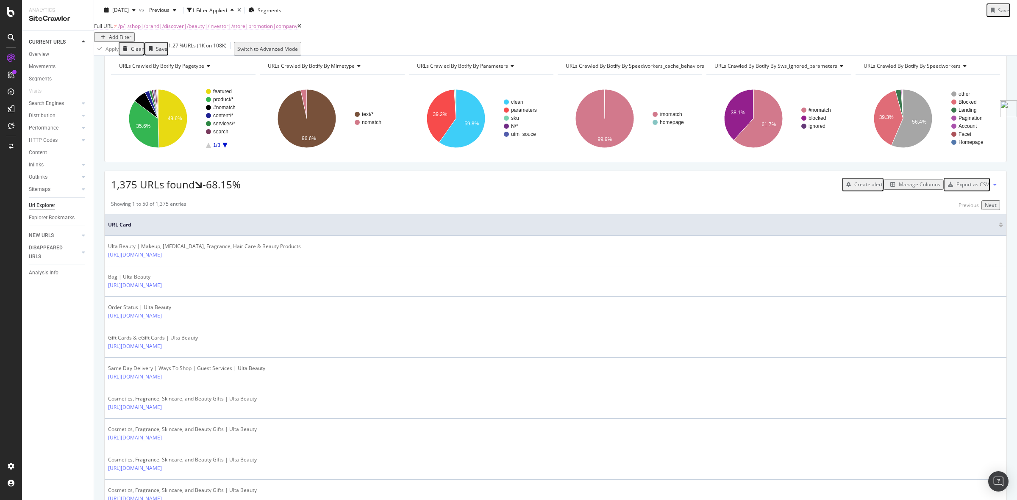
click at [253, 28] on span "/p/|/shop|/brand|/discover|/beauty|/investor|/store|promotion|company" at bounding box center [207, 25] width 179 height 7
click at [158, 56] on input "/p/|/shop|/brand|/discover|/beauty|/investor|/store|promotion|company" at bounding box center [131, 51] width 60 height 10
click at [161, 56] on input "/p/|/shop|/brand|/discover|/beauty|/investor|/store|promotion|company" at bounding box center [131, 51] width 60 height 10
type input "/p/|/shop|/brand|/discover|/beauty|/investor|/store|promotion|company|featured"
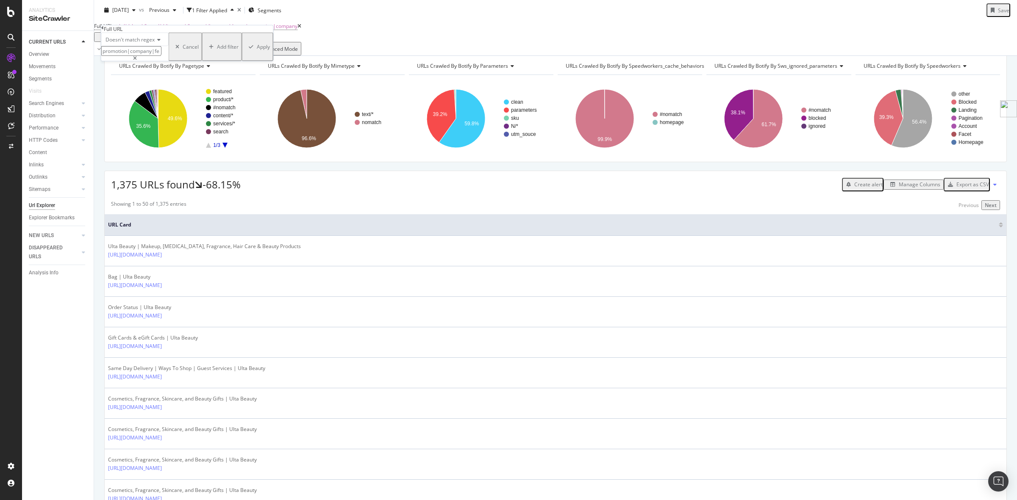
scroll to position [0, 0]
click at [257, 50] on div "Apply" at bounding box center [263, 46] width 13 height 7
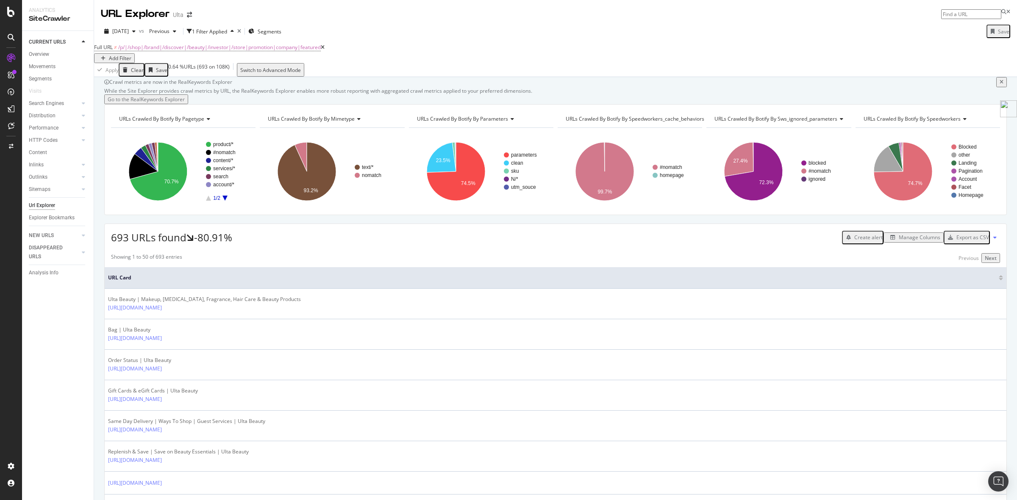
click at [970, 241] on div "Export as CSV" at bounding box center [972, 237] width 33 height 7
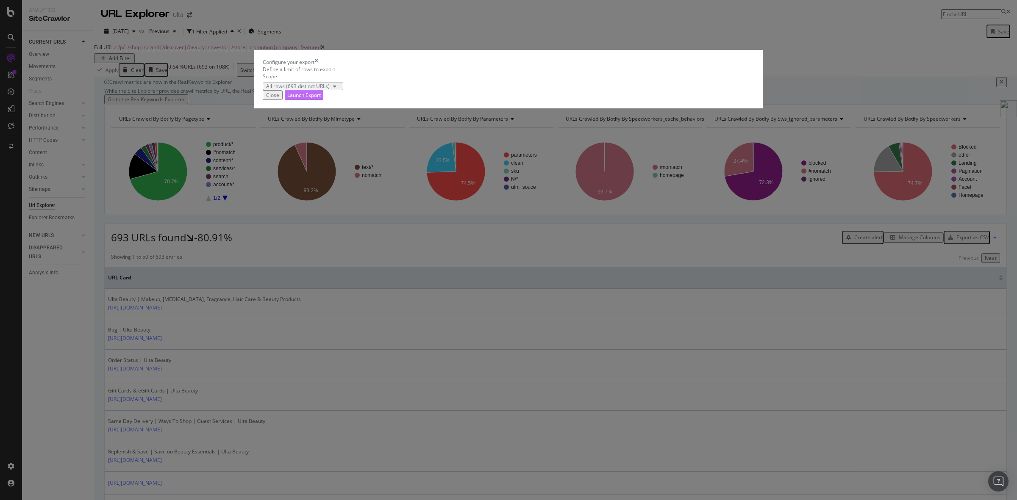
click at [321, 99] on div "Launch Export" at bounding box center [303, 95] width 33 height 7
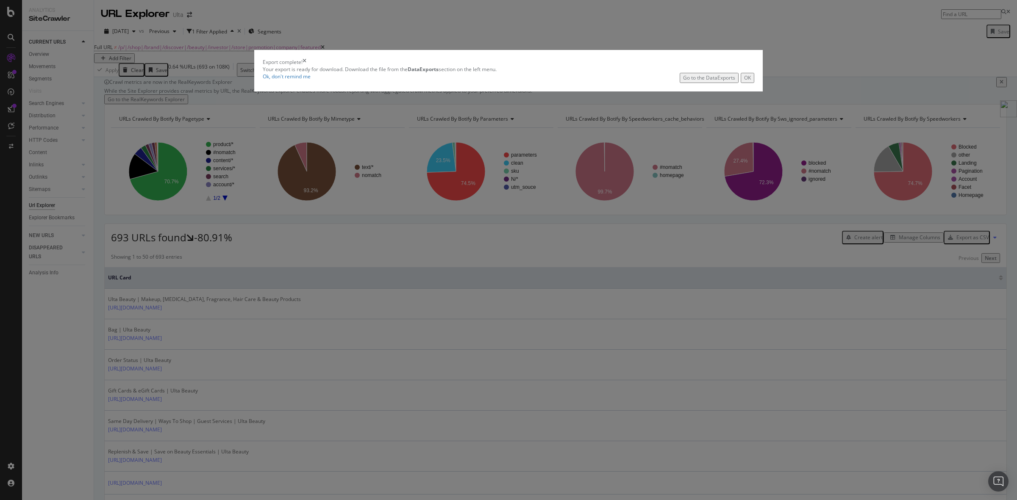
click at [683, 81] on div "Go to the DataExports" at bounding box center [709, 77] width 52 height 7
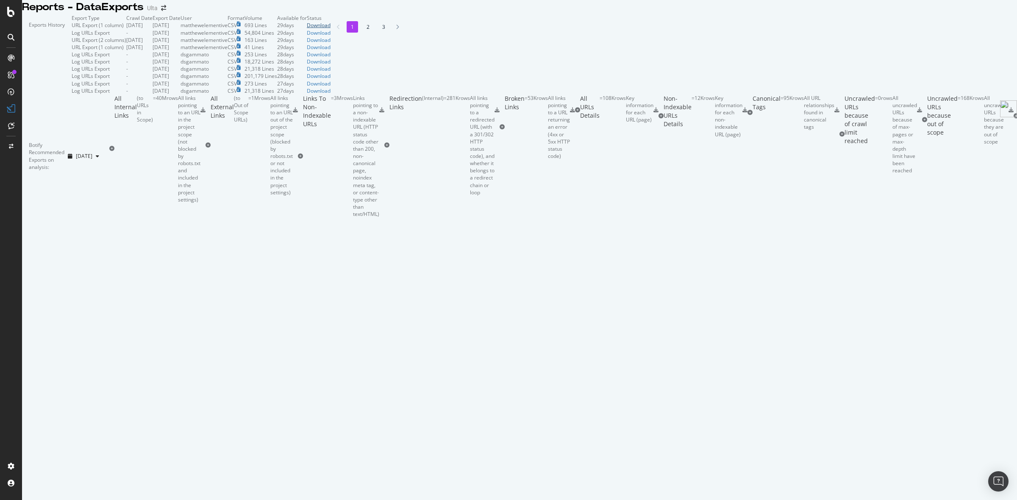
click at [330, 29] on div "Download" at bounding box center [319, 25] width 24 height 7
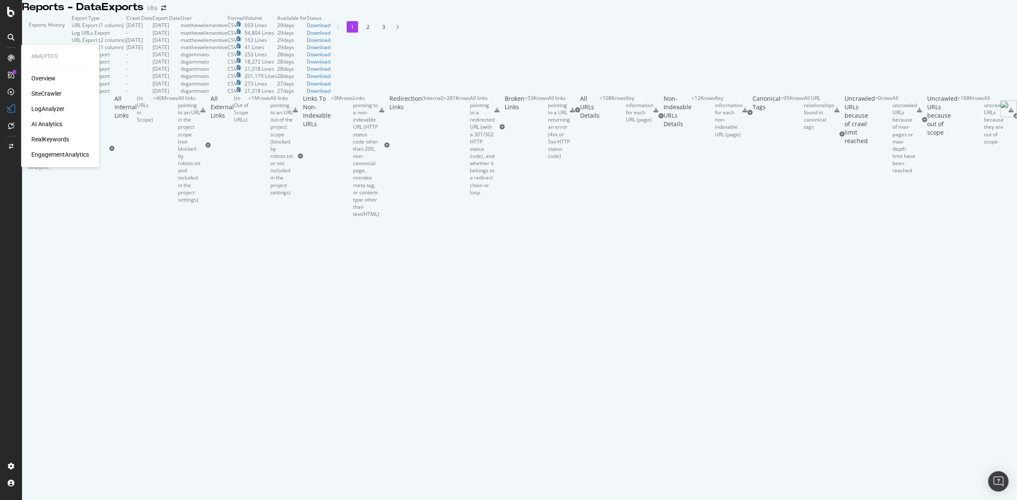
click at [53, 94] on div "SiteCrawler" at bounding box center [46, 93] width 30 height 8
